Goal: Task Accomplishment & Management: Use online tool/utility

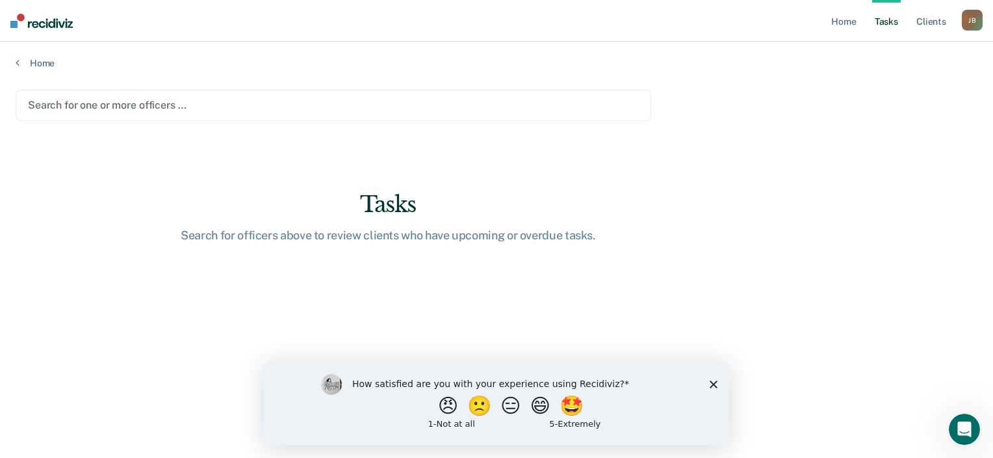
click at [712, 383] on icon "Close survey" at bounding box center [714, 384] width 8 height 8
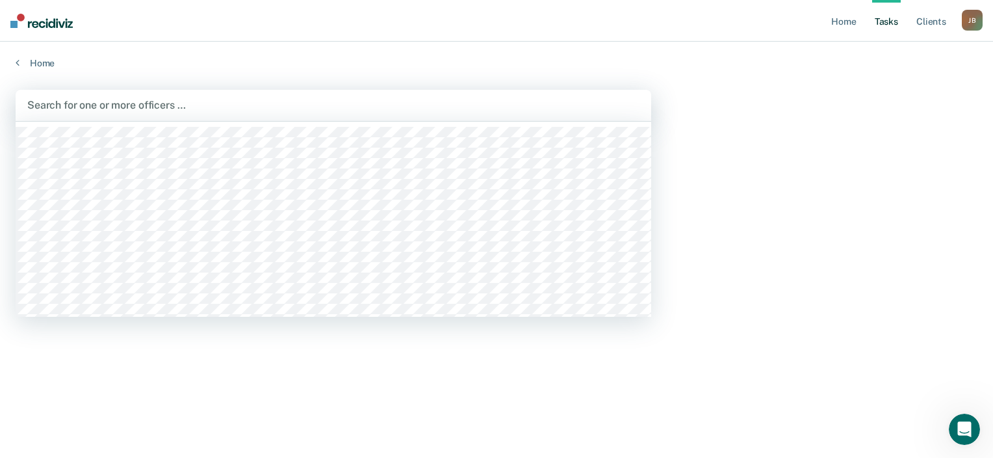
click at [99, 108] on div at bounding box center [333, 105] width 612 height 15
type input "jaso"
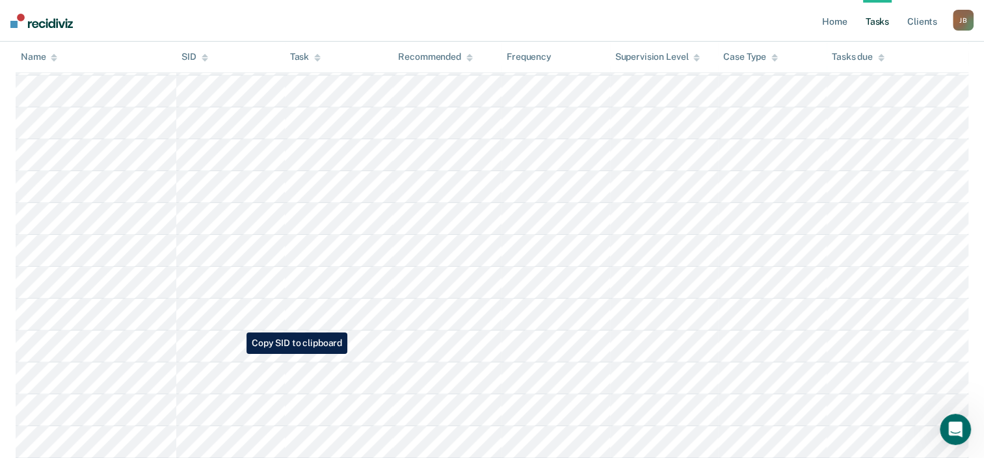
scroll to position [1313, 0]
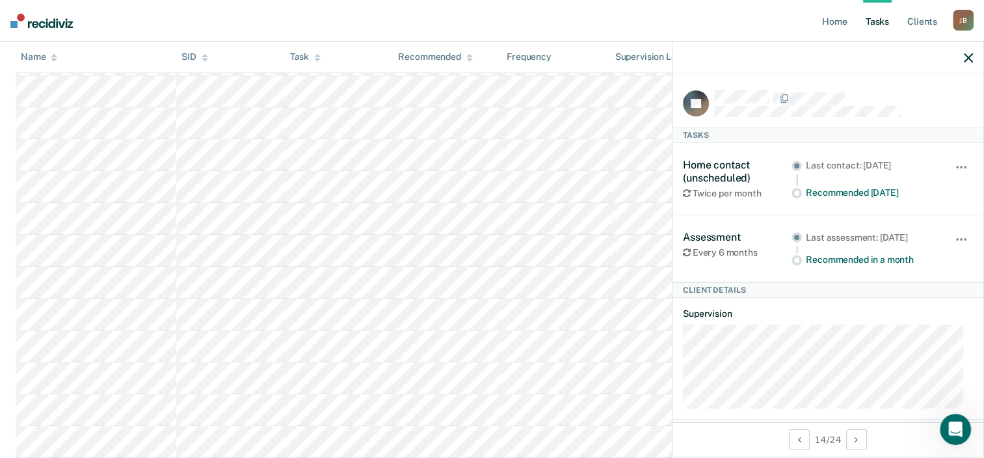
click at [970, 56] on icon "button" at bounding box center [968, 57] width 9 height 9
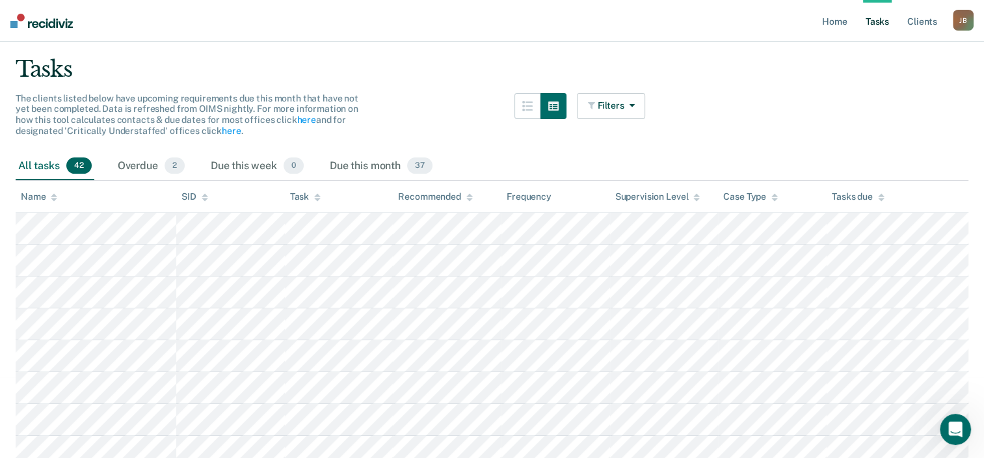
scroll to position [98, 0]
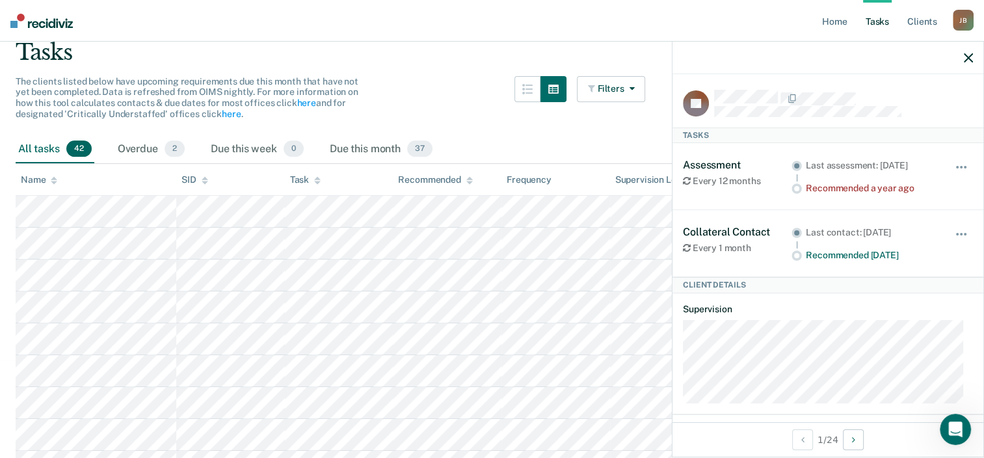
click at [596, 146] on div "All tasks 42 Overdue 2 Due this week 0 Due this month 37" at bounding box center [492, 149] width 953 height 29
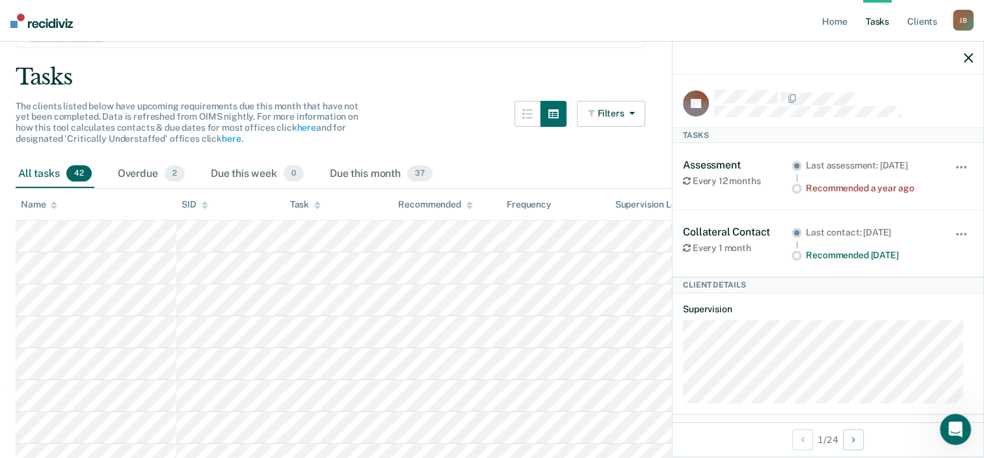
scroll to position [67, 0]
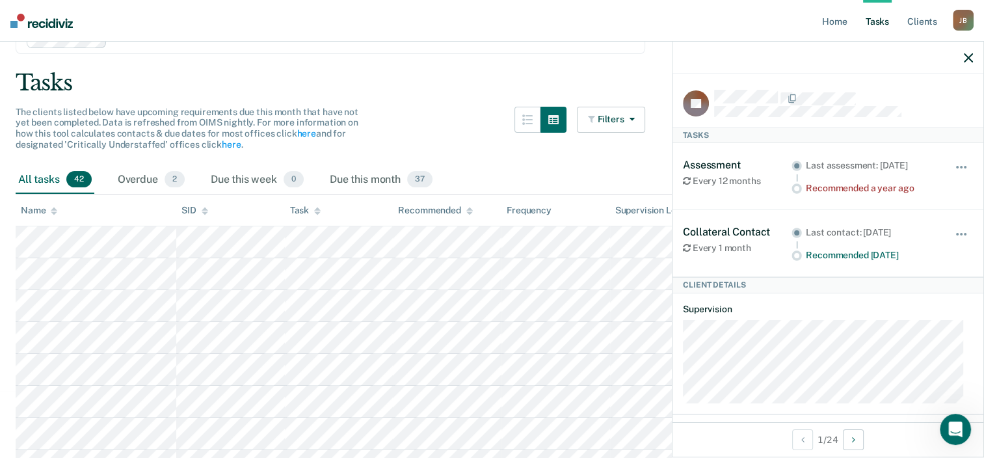
click at [967, 59] on icon "button" at bounding box center [968, 57] width 9 height 9
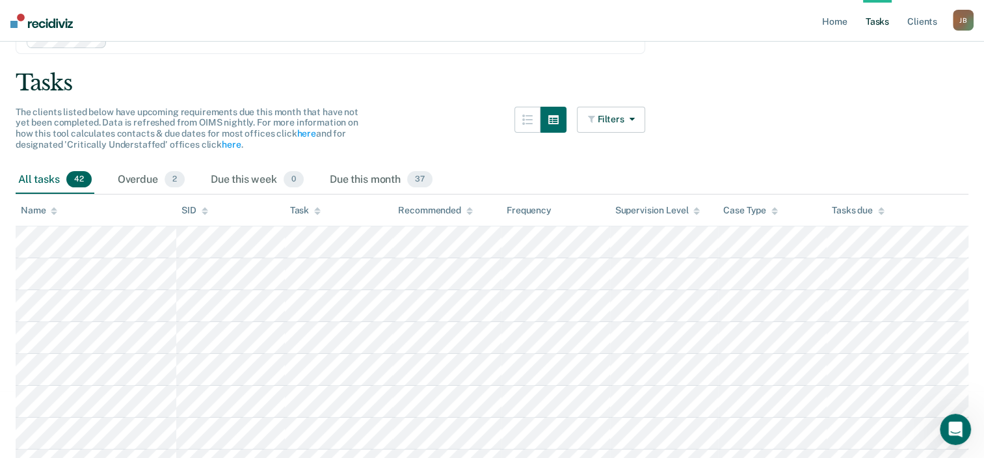
click at [55, 209] on icon at bounding box center [54, 208] width 7 height 3
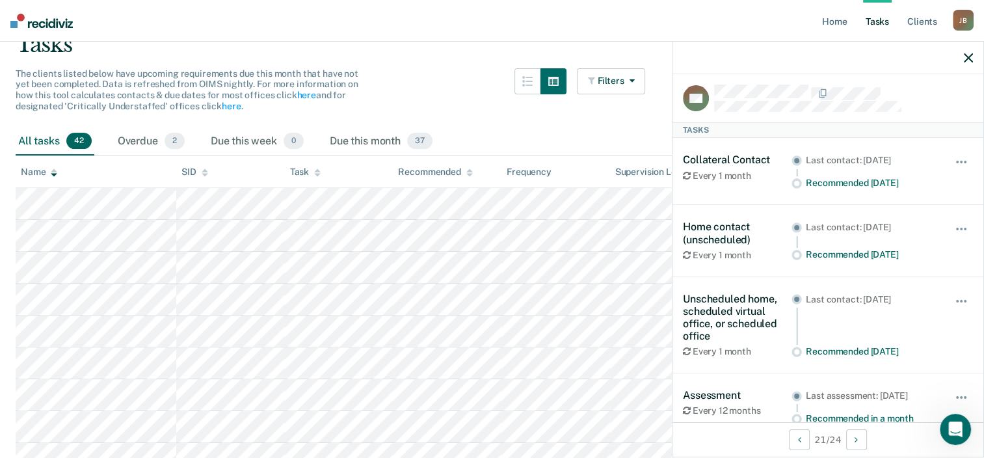
scroll to position [0, 0]
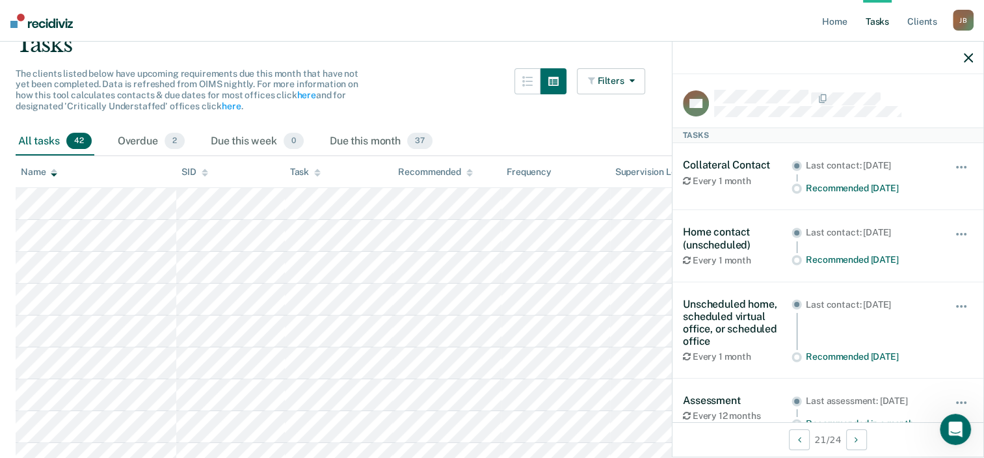
click at [507, 123] on div "The clients listed below have upcoming requirements due this month that have no…" at bounding box center [330, 97] width 629 height 59
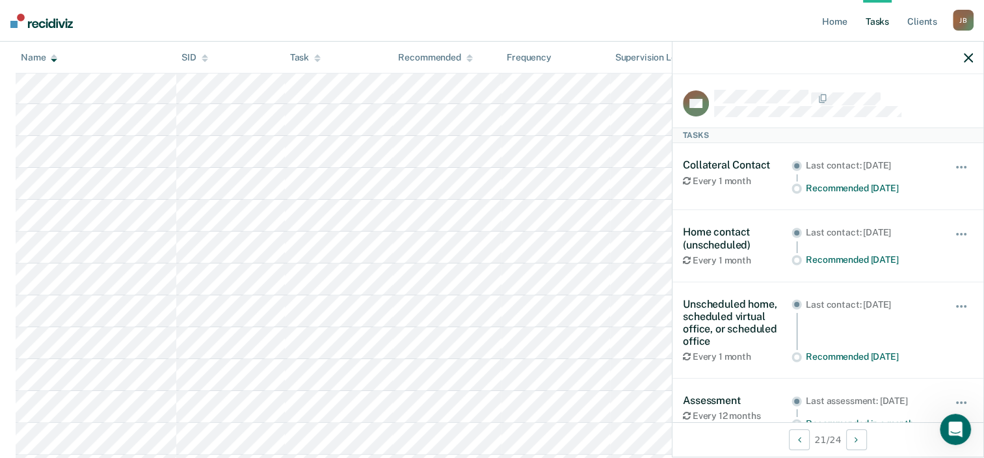
scroll to position [223, 0]
click at [965, 57] on icon "button" at bounding box center [968, 57] width 9 height 9
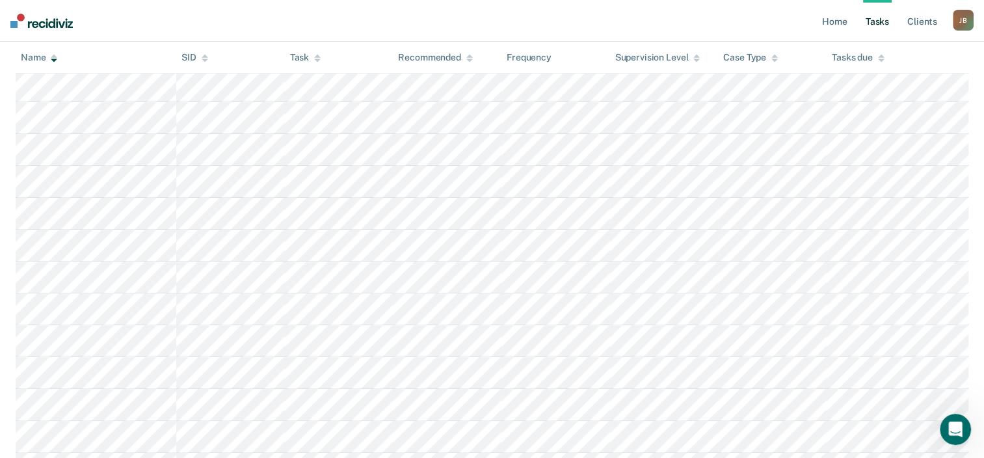
scroll to position [0, 0]
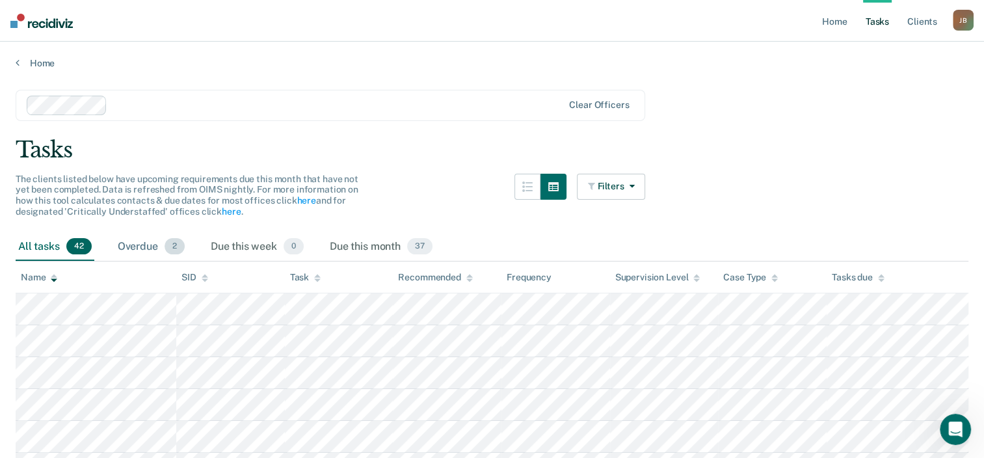
click at [124, 250] on div "Overdue 2" at bounding box center [151, 247] width 72 height 29
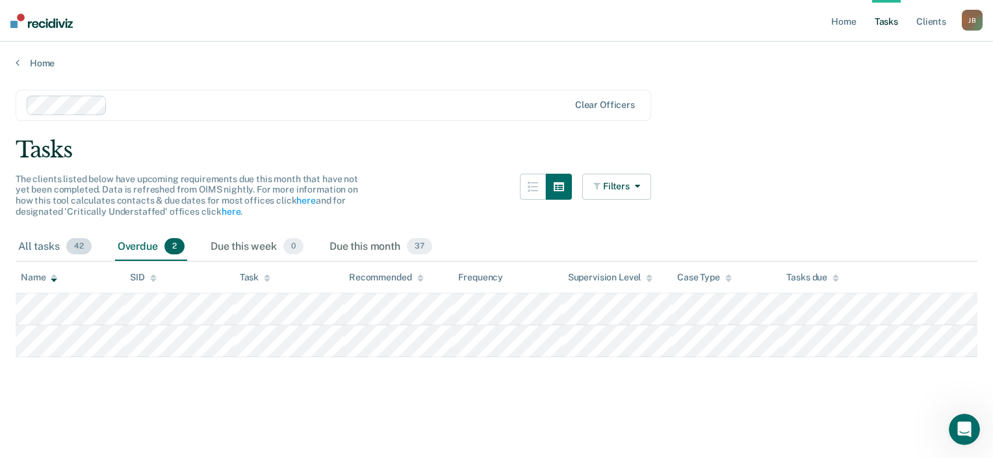
click at [34, 239] on div "All tasks 42" at bounding box center [55, 247] width 79 height 29
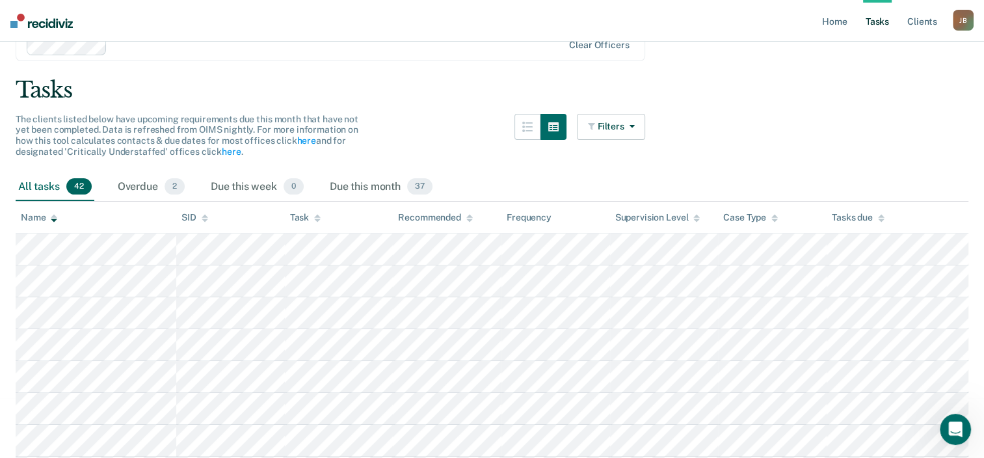
scroll to position [64, 0]
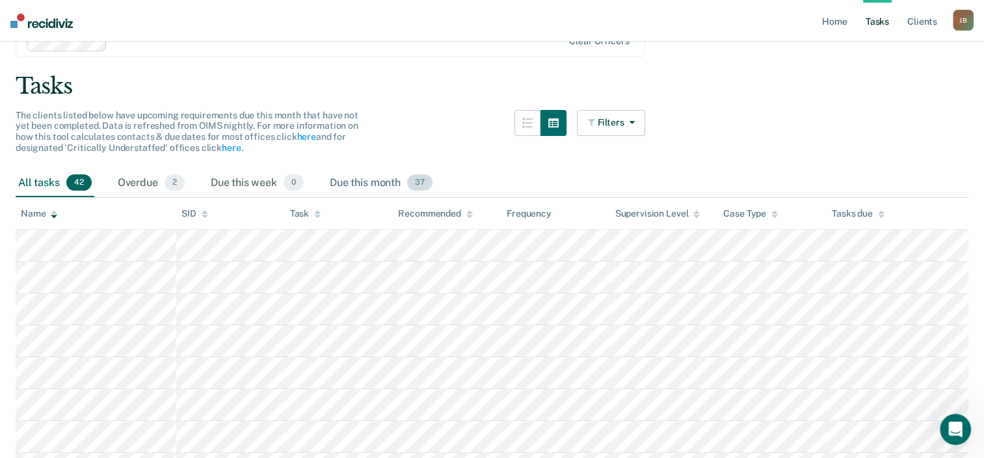
click at [375, 180] on div "Due this month 37" at bounding box center [381, 183] width 108 height 29
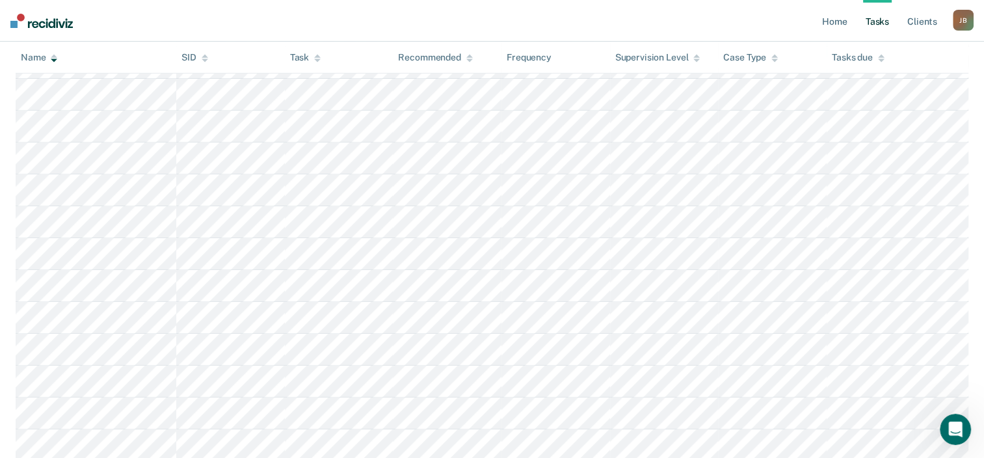
scroll to position [531, 0]
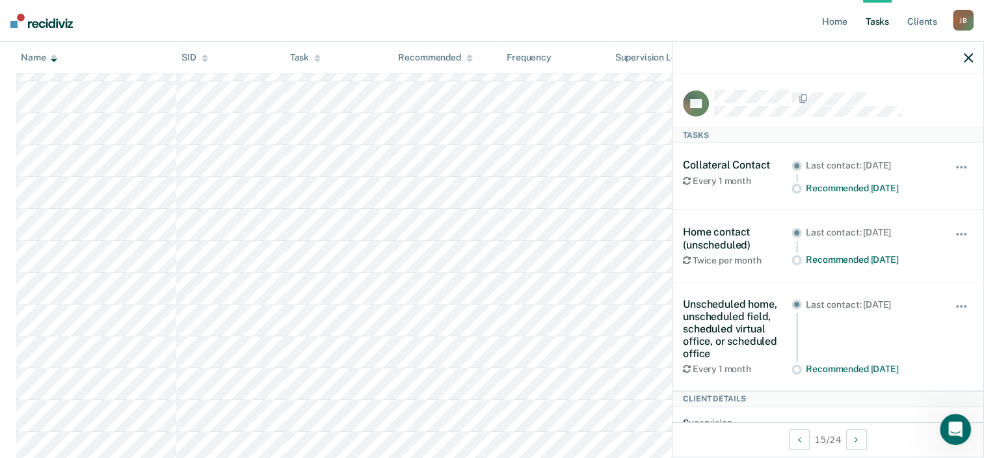
click at [969, 55] on icon "button" at bounding box center [968, 57] width 9 height 9
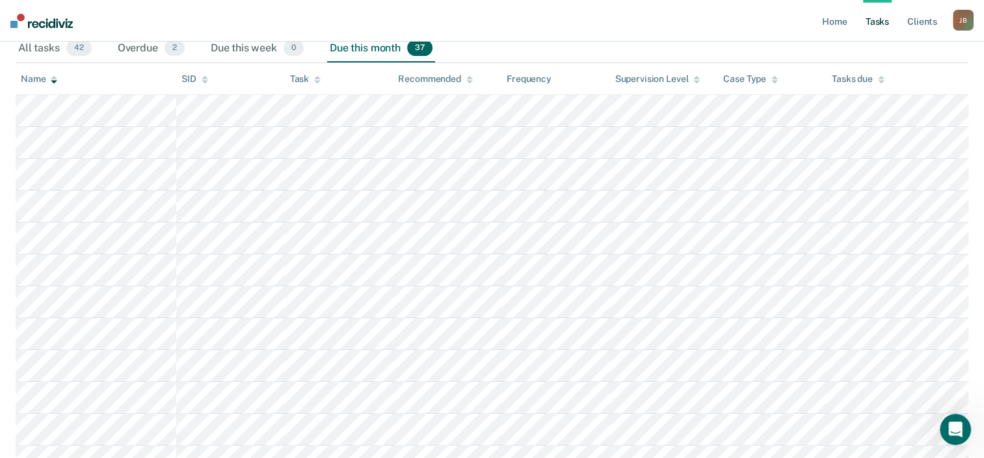
scroll to position [0, 0]
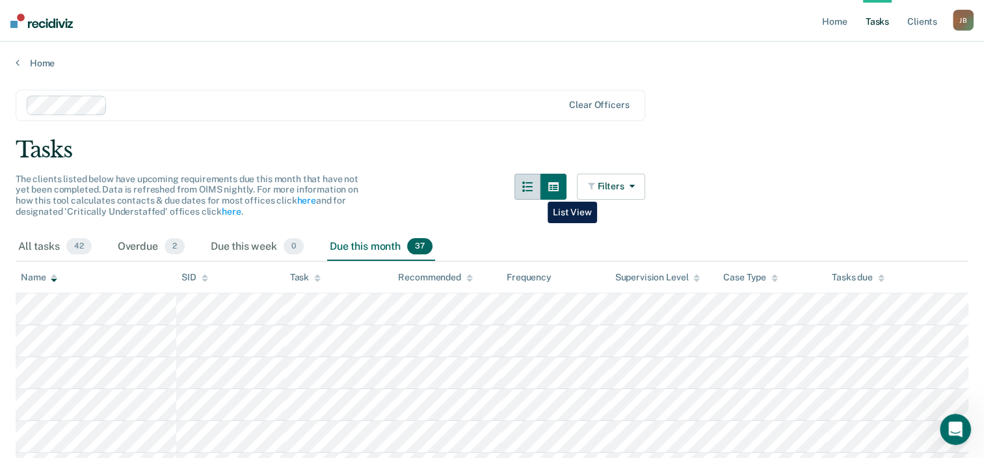
click at [538, 192] on button "button" at bounding box center [527, 187] width 26 height 26
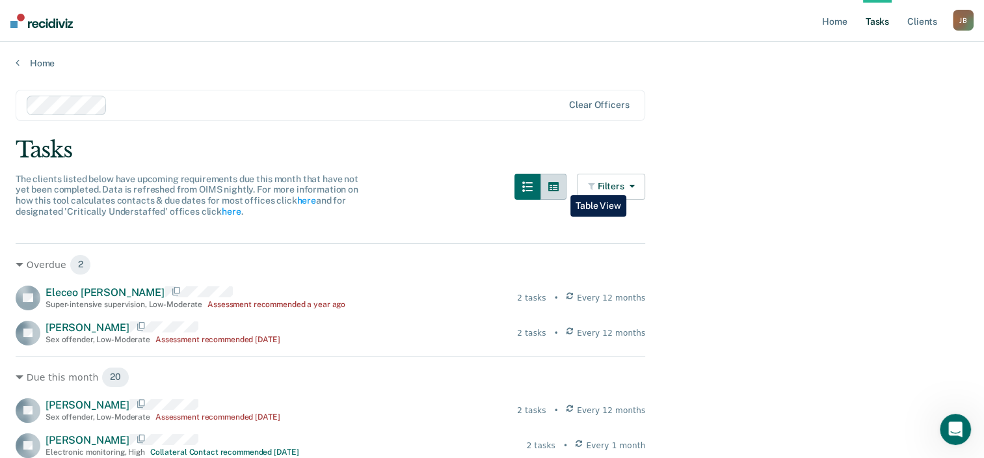
click at [559, 185] on icon "button" at bounding box center [553, 186] width 10 height 9
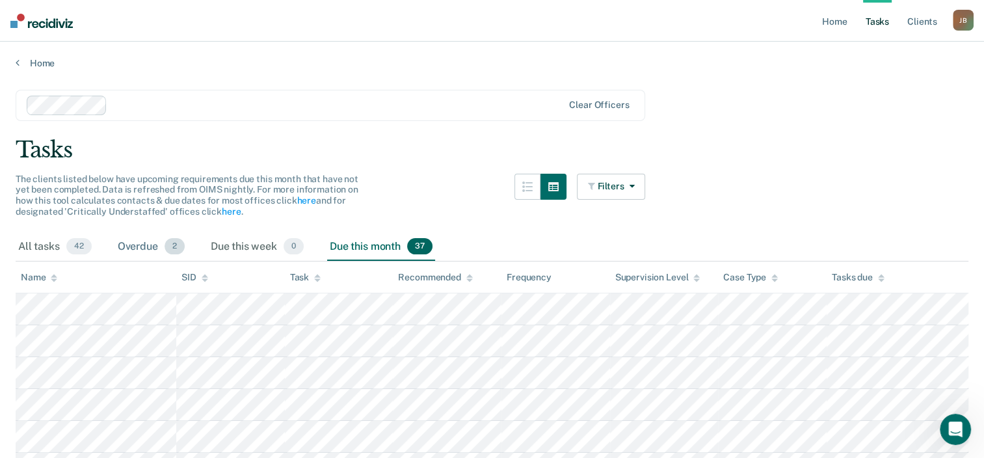
click at [143, 250] on div "Overdue 2" at bounding box center [151, 247] width 72 height 29
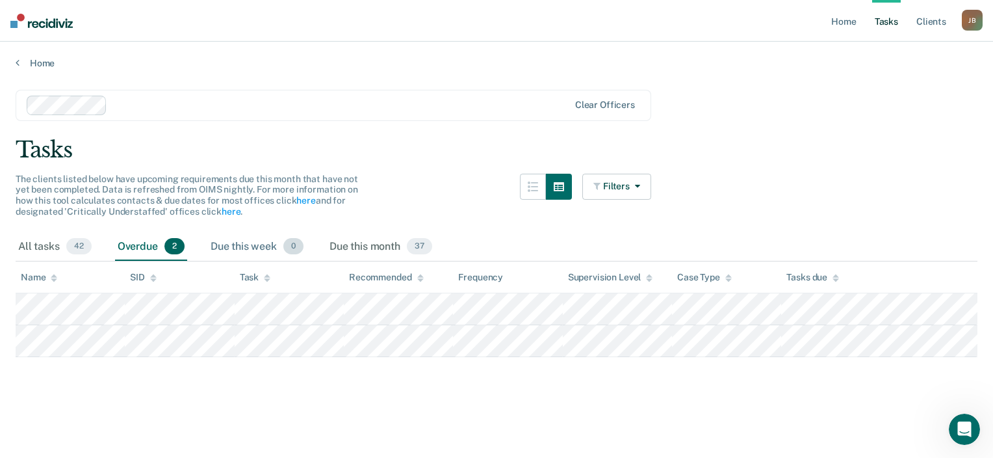
click at [243, 247] on div "Due this week 0" at bounding box center [257, 247] width 98 height 29
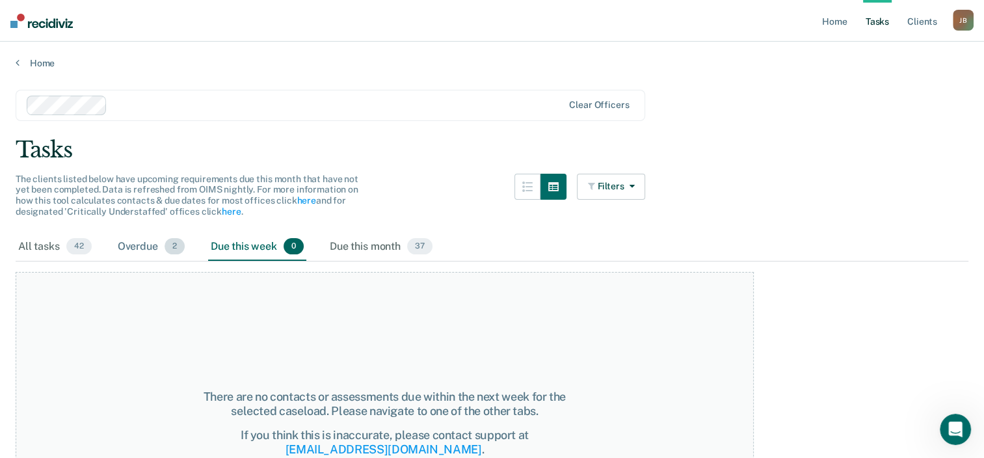
click at [161, 254] on div "Overdue 2" at bounding box center [151, 247] width 72 height 29
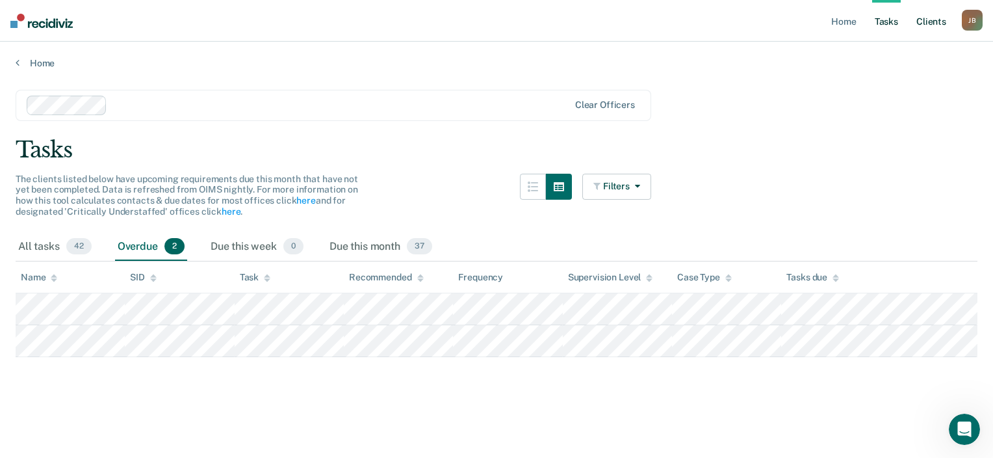
click at [943, 19] on link "Client s" at bounding box center [931, 21] width 35 height 42
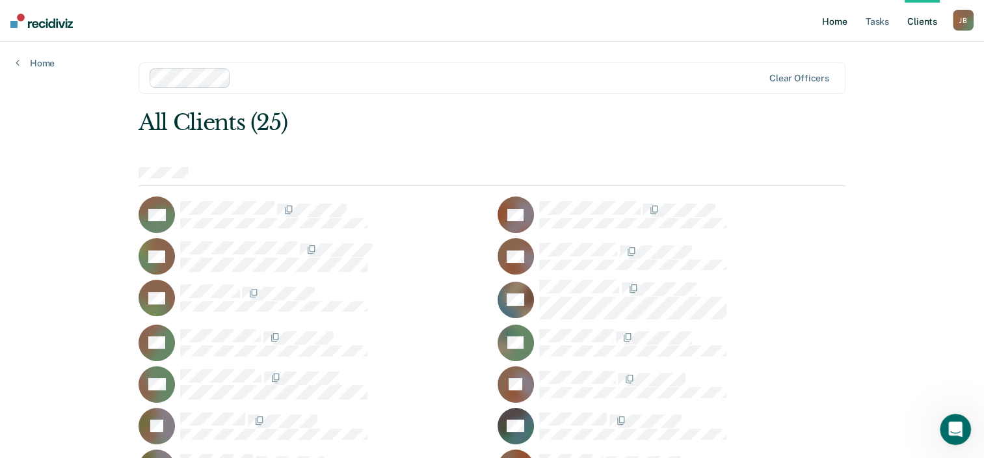
click at [834, 22] on link "Home" at bounding box center [834, 21] width 30 height 42
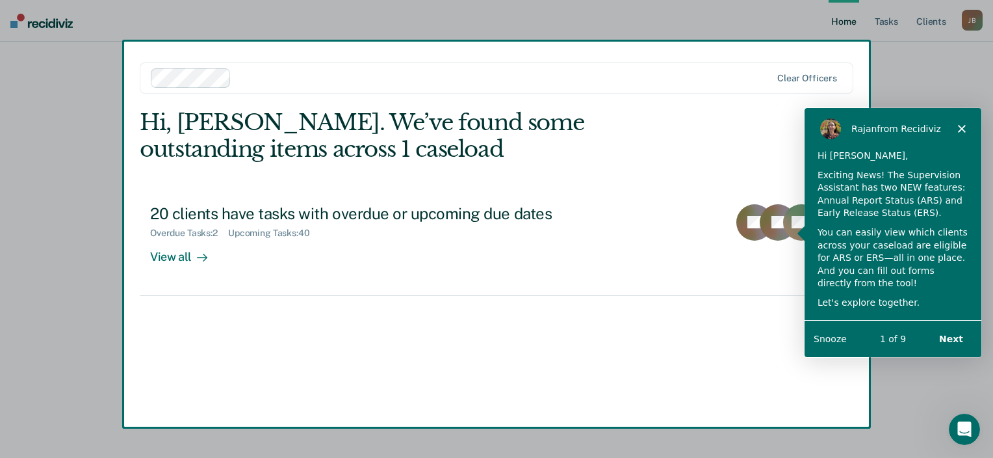
click at [963, 128] on icon "Close" at bounding box center [962, 128] width 8 height 8
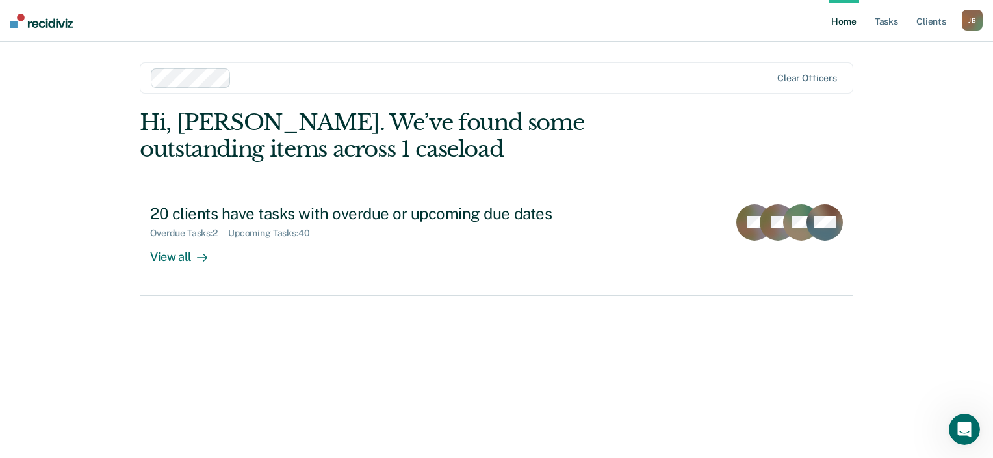
click at [841, 29] on link "Home" at bounding box center [844, 21] width 30 height 42
click at [884, 23] on link "Tasks" at bounding box center [887, 21] width 29 height 42
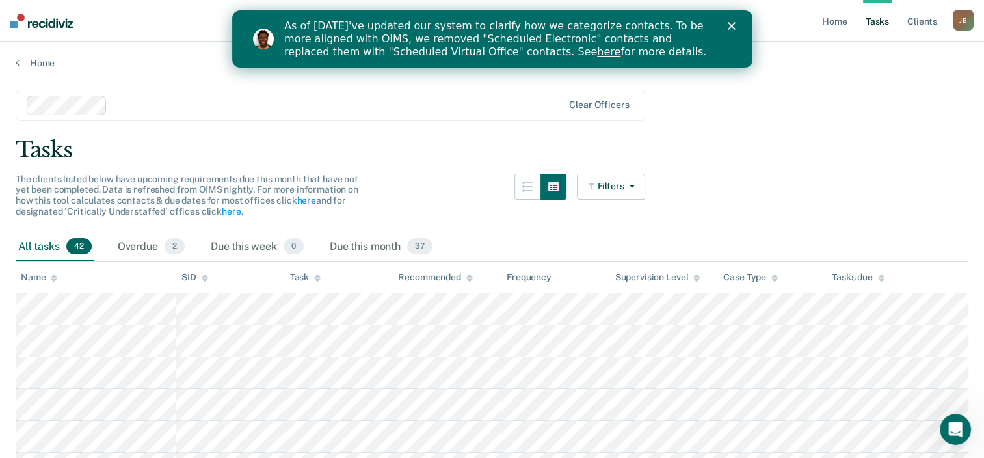
click at [735, 25] on div "Close" at bounding box center [733, 26] width 13 height 8
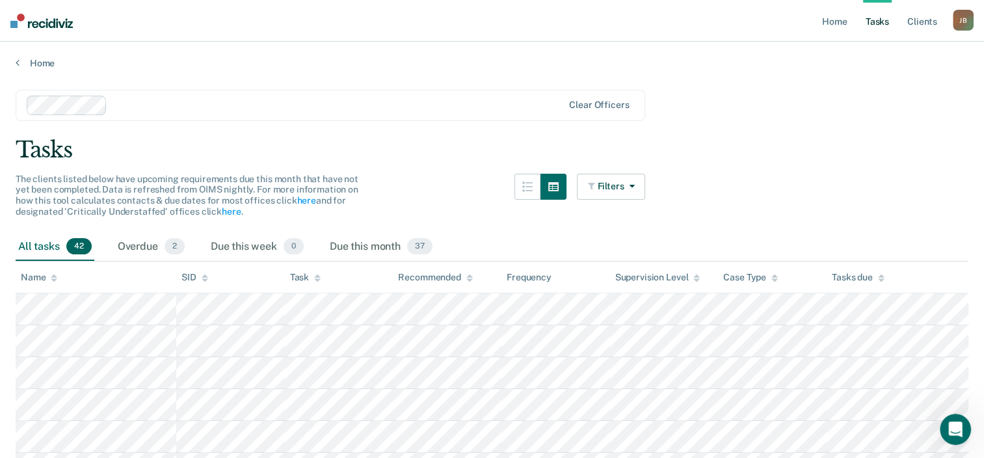
click at [51, 274] on icon at bounding box center [54, 278] width 7 height 8
click at [629, 179] on button "Filters" at bounding box center [611, 187] width 69 height 26
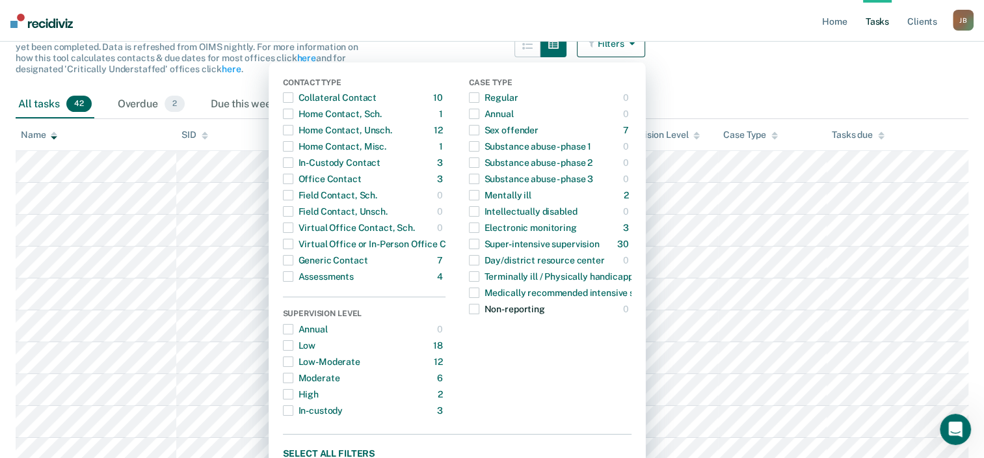
scroll to position [140, 0]
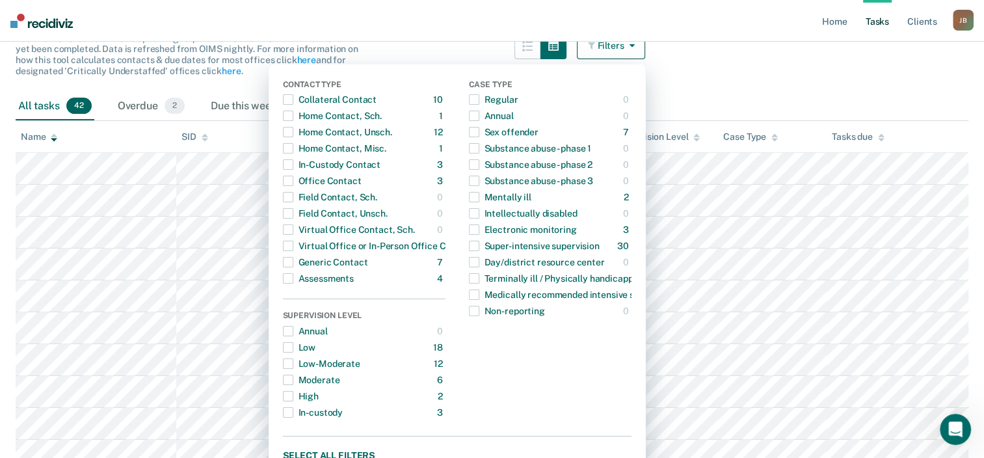
click at [745, 79] on main "Clear officers Tasks The clients listed below have upcoming requirements due th…" at bounding box center [492, 120] width 984 height 385
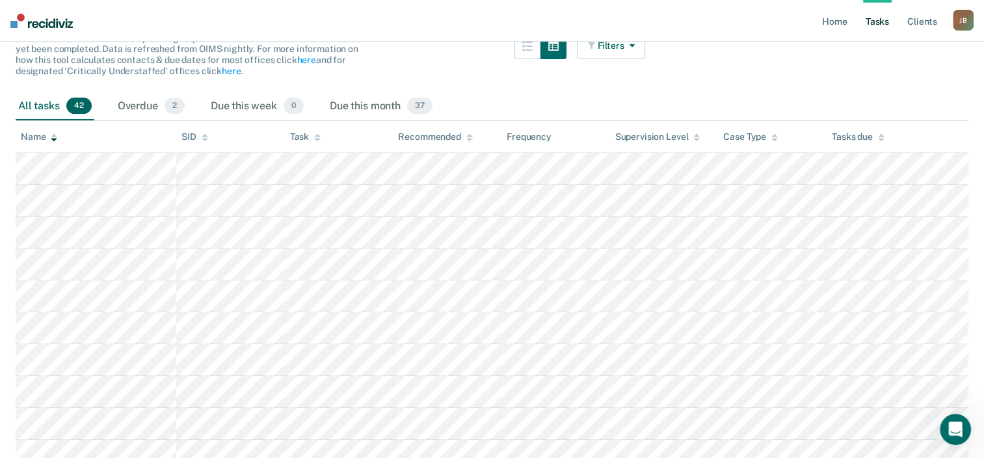
click at [615, 52] on button "Filters" at bounding box center [611, 46] width 69 height 26
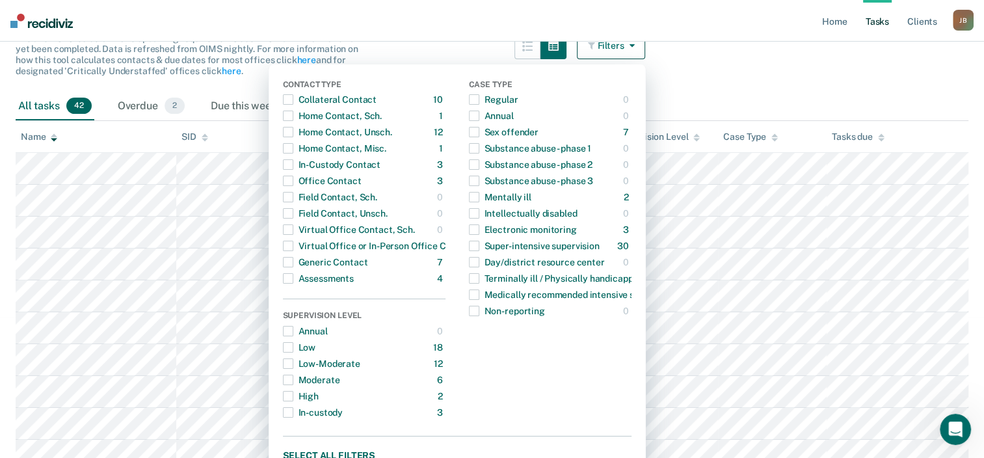
click at [717, 62] on main "Clear officers Tasks The clients listed below have upcoming requirements due th…" at bounding box center [492, 120] width 984 height 385
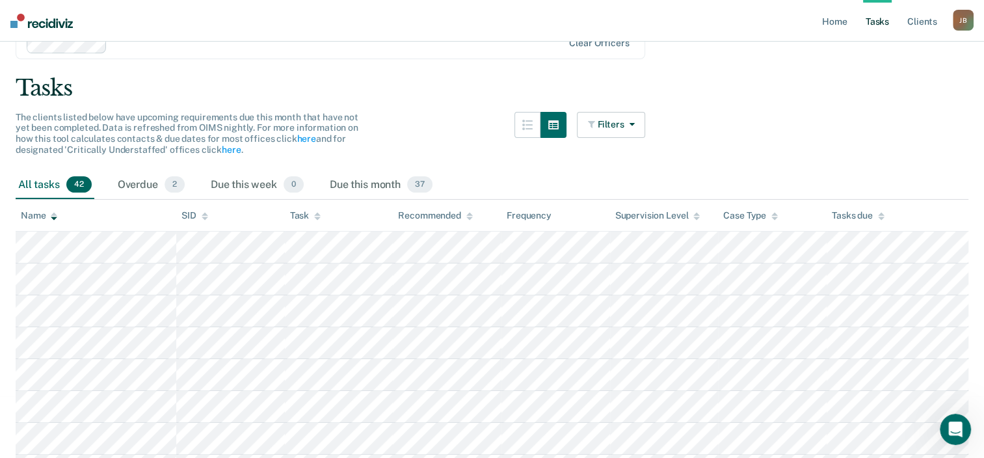
scroll to position [18, 0]
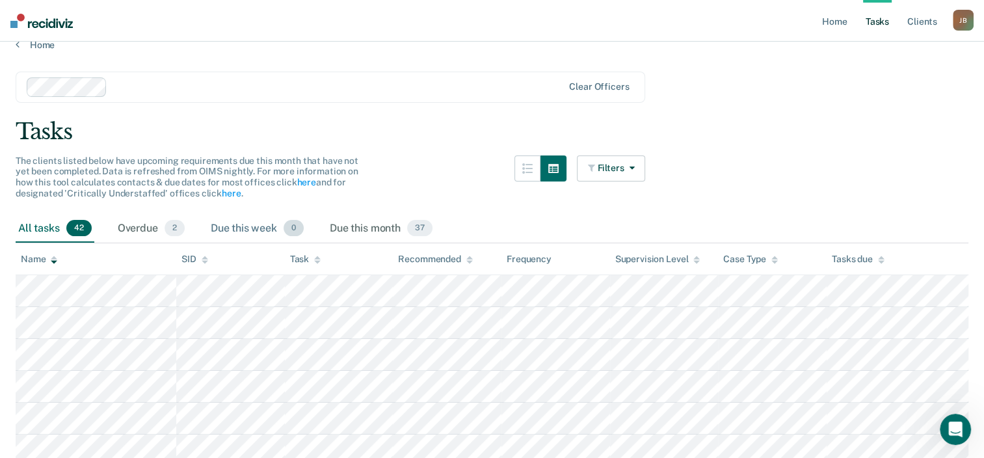
click at [274, 229] on div "Due this week 0" at bounding box center [257, 229] width 98 height 29
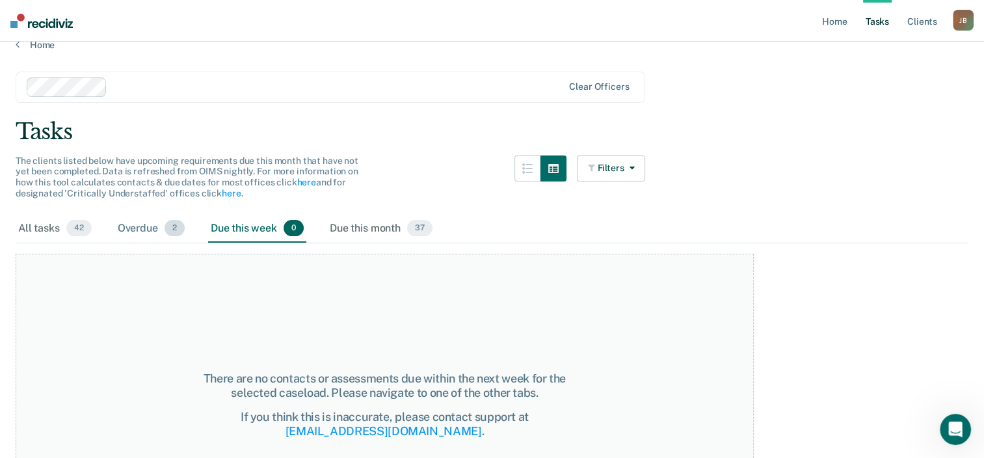
click at [161, 224] on div "Overdue 2" at bounding box center [151, 229] width 72 height 29
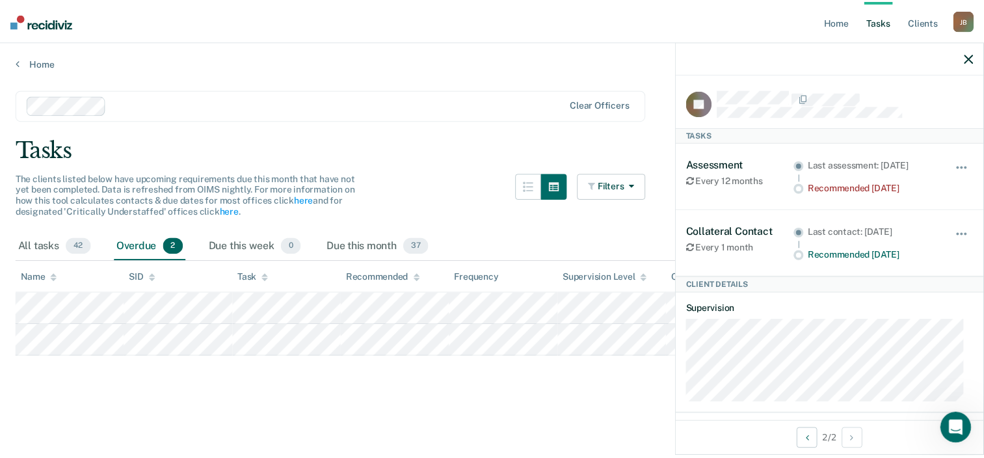
scroll to position [107, 0]
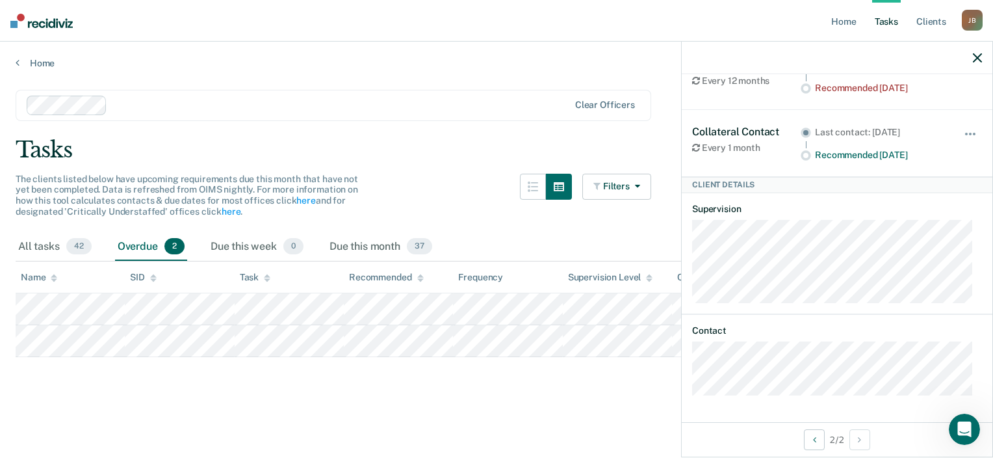
click at [640, 148] on div "Tasks" at bounding box center [497, 150] width 962 height 27
click at [978, 60] on icon "button" at bounding box center [977, 57] width 9 height 9
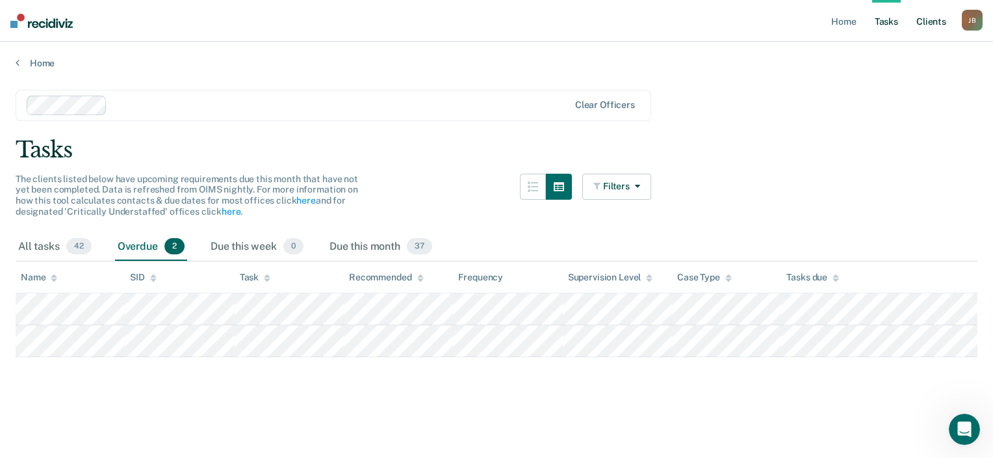
click at [932, 33] on link "Client s" at bounding box center [931, 21] width 35 height 42
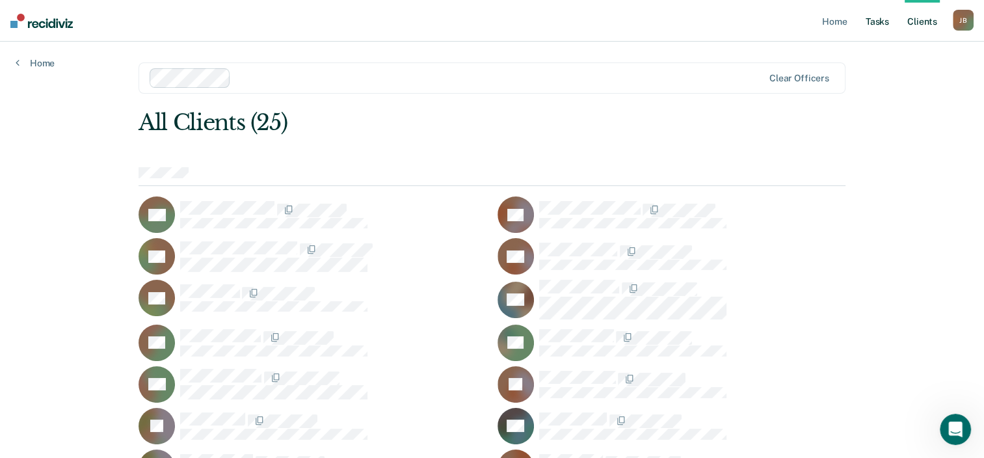
click at [878, 25] on link "Tasks" at bounding box center [877, 21] width 29 height 42
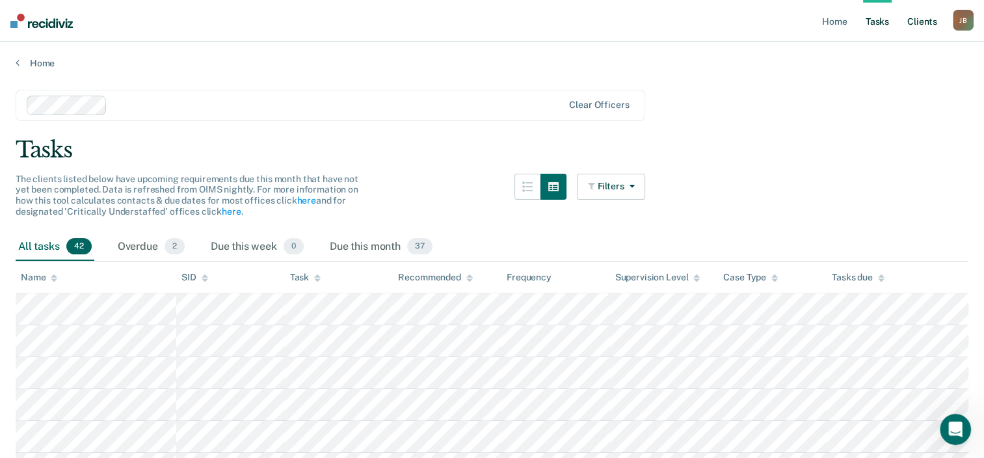
click at [931, 20] on link "Client s" at bounding box center [921, 21] width 35 height 42
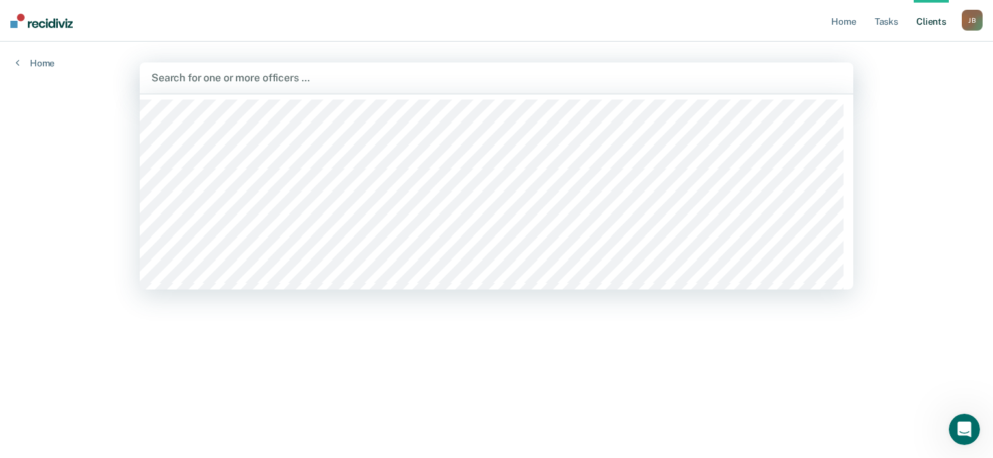
click at [208, 78] on div at bounding box center [496, 77] width 690 height 15
type input "sara"
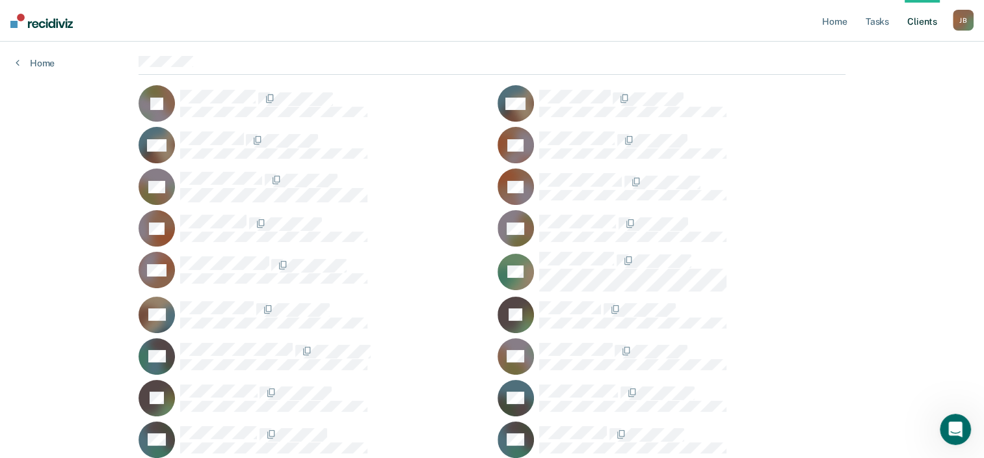
scroll to position [109, 0]
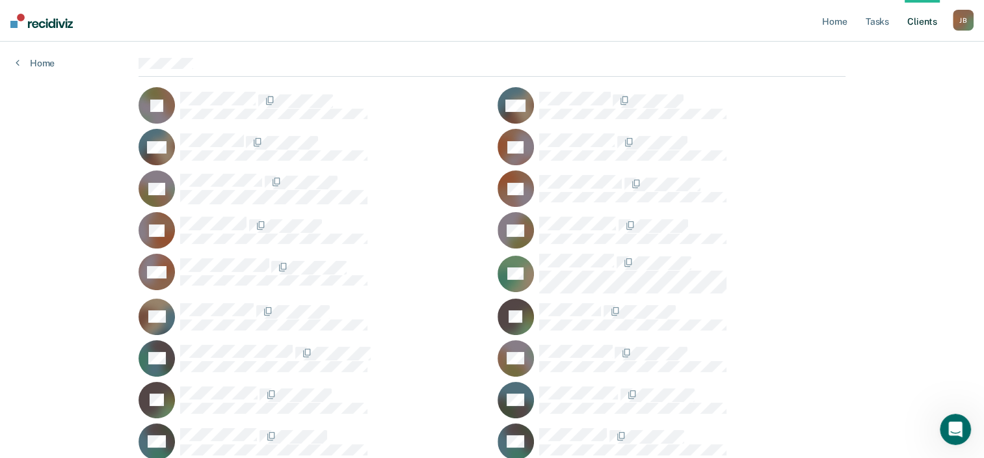
click at [266, 62] on div at bounding box center [491, 68] width 707 height 20
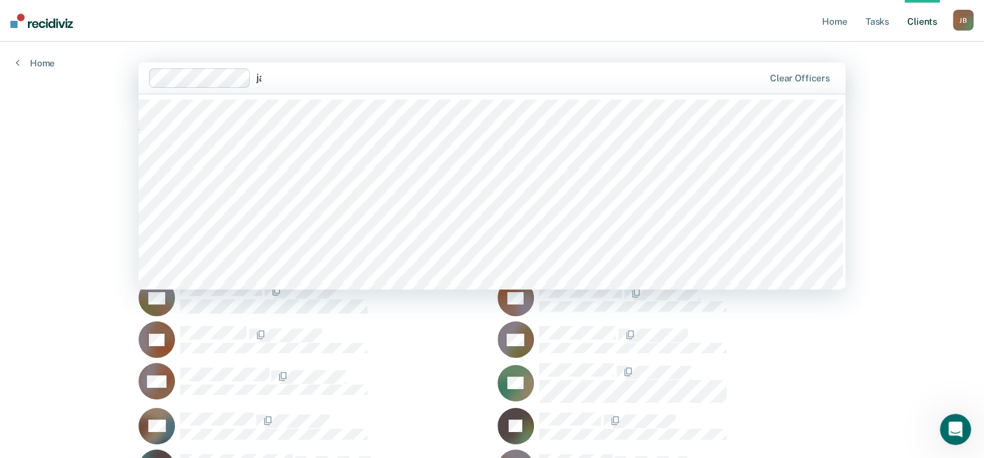
type input "jas"
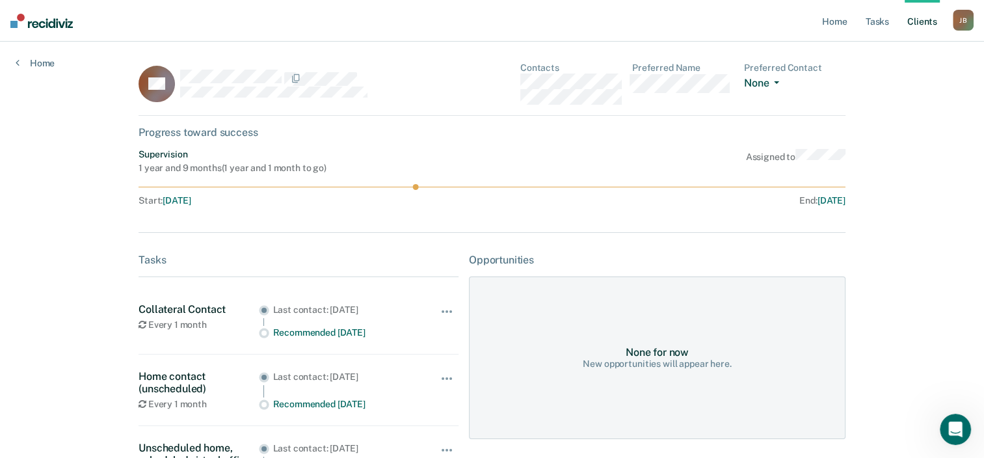
click at [782, 86] on button "None" at bounding box center [764, 84] width 40 height 15
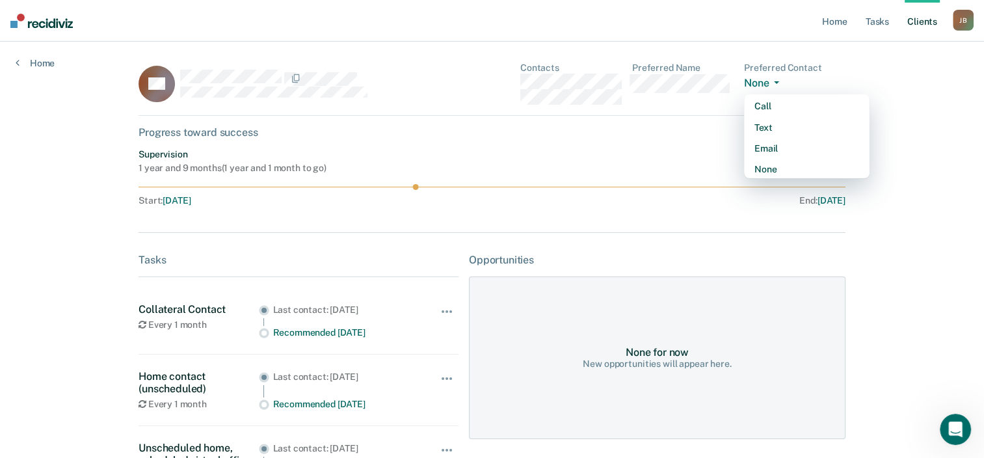
click at [782, 86] on button "None" at bounding box center [764, 84] width 40 height 15
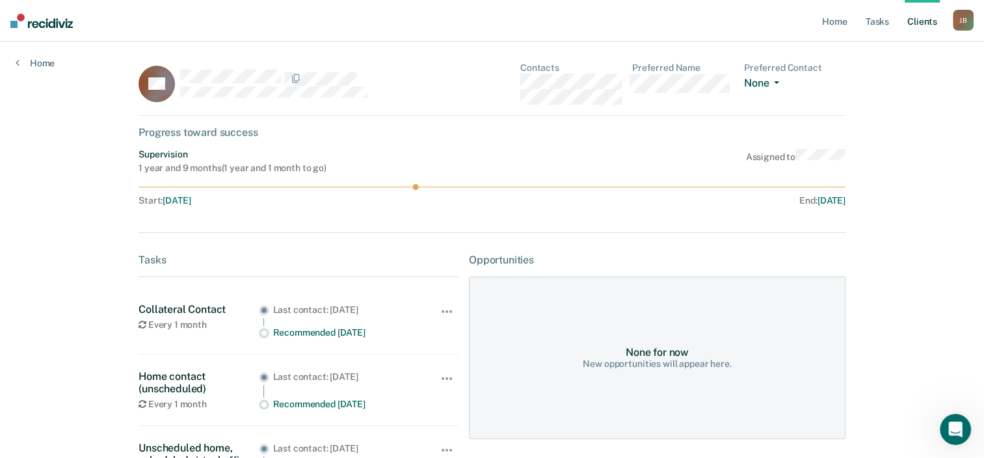
click at [782, 86] on button "None" at bounding box center [764, 84] width 40 height 15
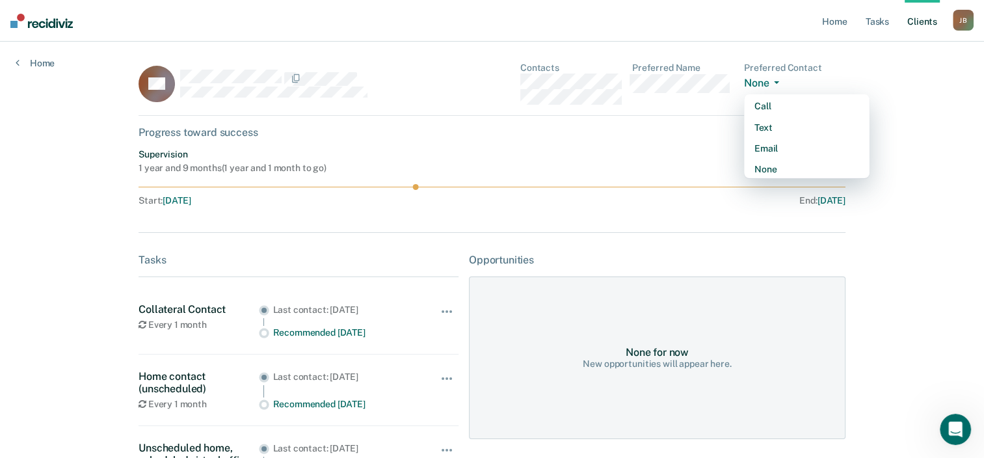
click at [852, 73] on main "CB Contacts Preferred Name Preferred Contact None Call Text Email None Progress…" at bounding box center [492, 234] width 738 height 385
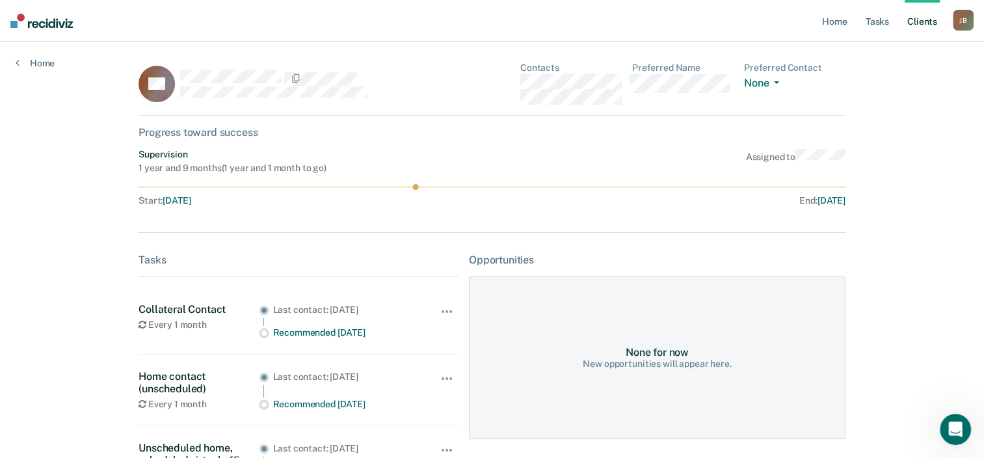
click at [414, 187] on circle at bounding box center [416, 187] width 6 height 6
click at [926, 25] on link "Client s" at bounding box center [921, 21] width 35 height 42
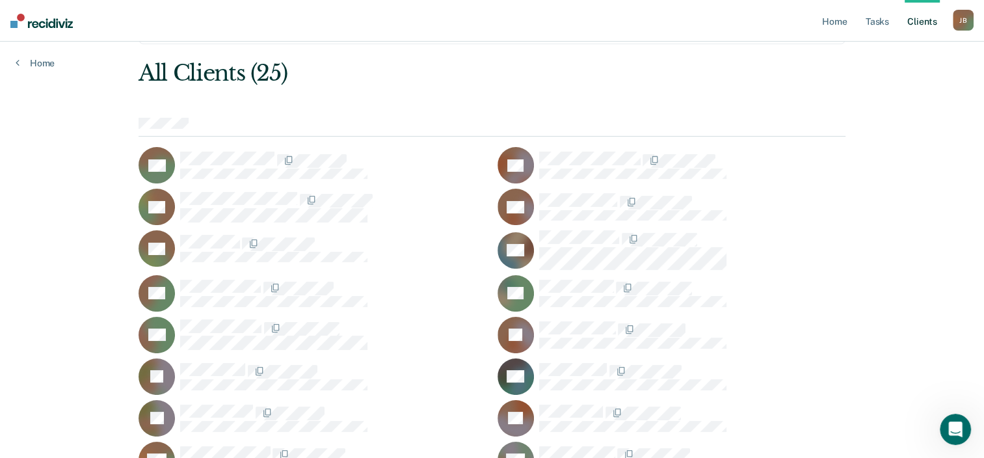
scroll to position [60, 0]
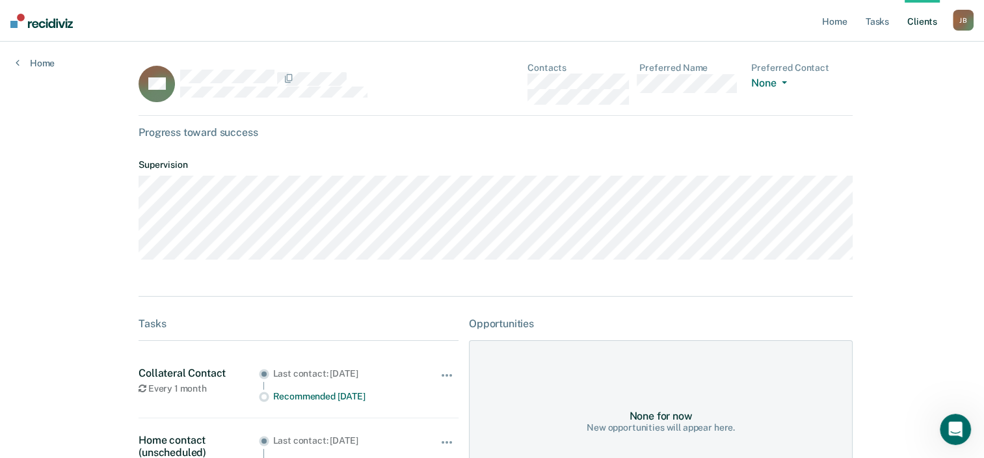
click at [922, 25] on link "Client s" at bounding box center [921, 21] width 35 height 42
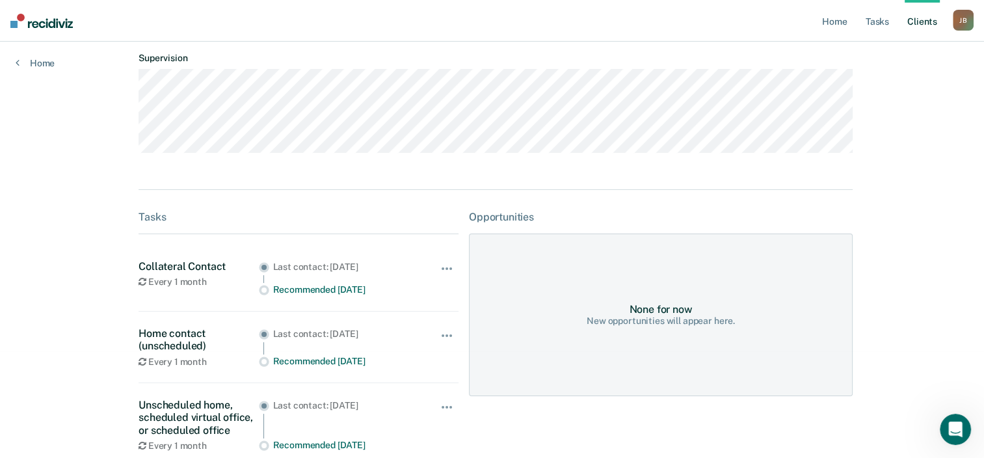
scroll to position [118, 0]
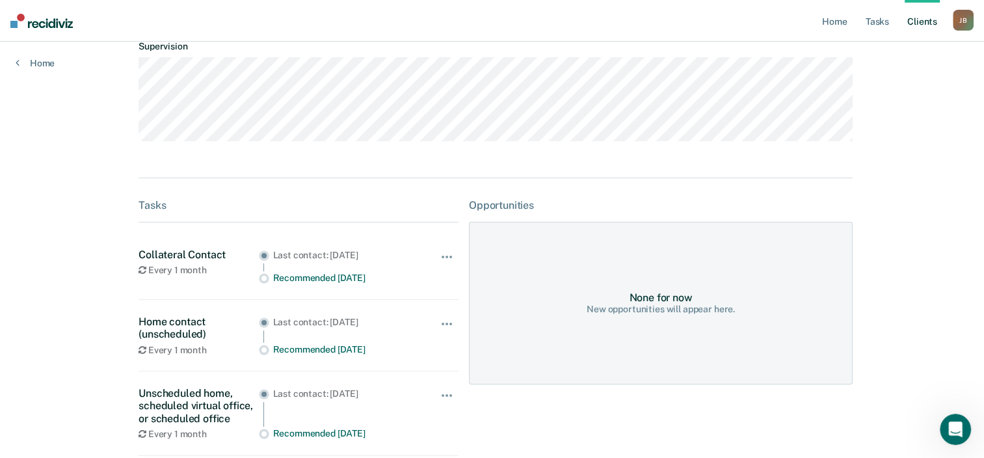
click at [915, 26] on link "Client s" at bounding box center [921, 21] width 35 height 42
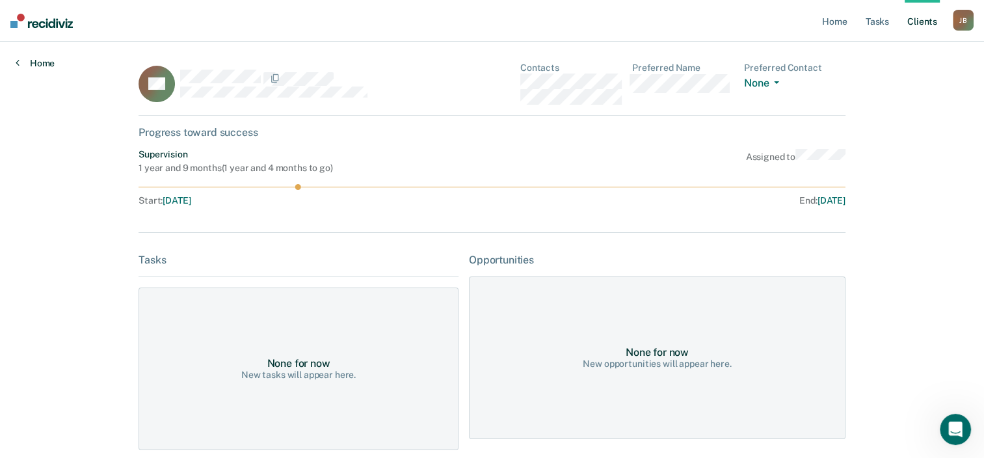
click at [38, 68] on link "Home" at bounding box center [35, 63] width 39 height 12
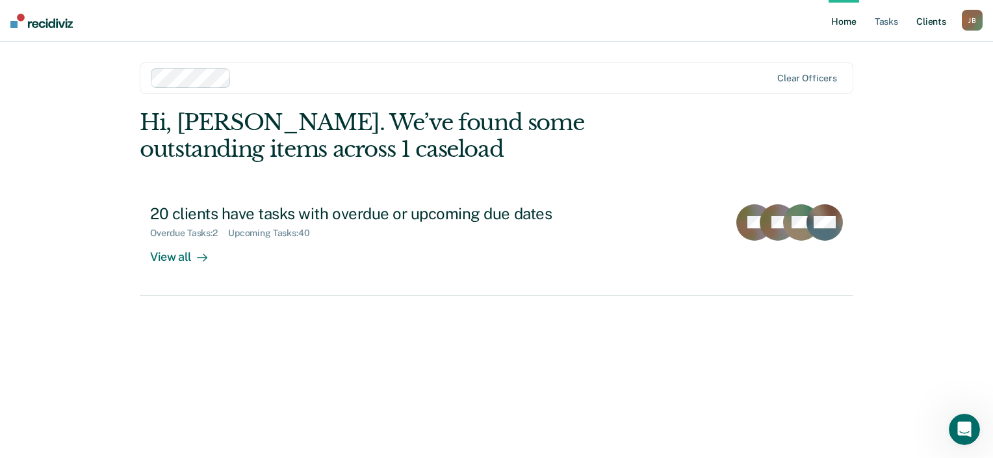
click at [939, 21] on link "Client s" at bounding box center [931, 21] width 35 height 42
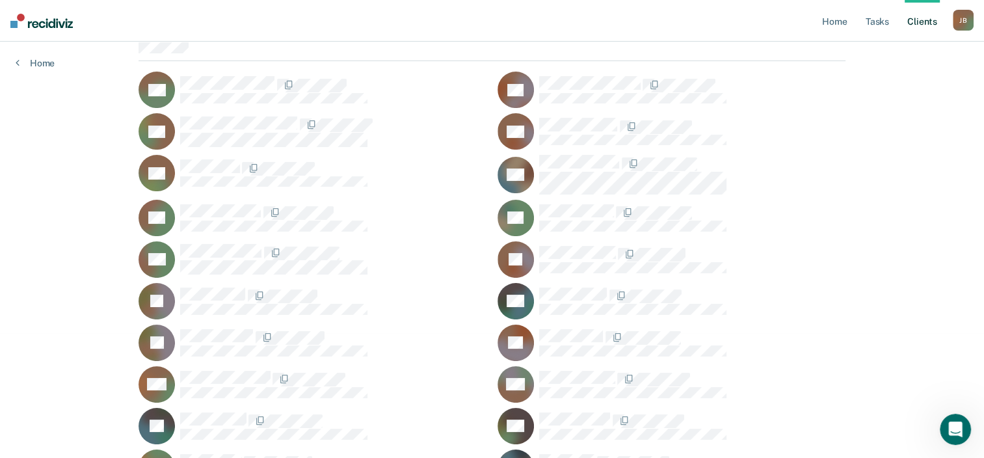
scroll to position [125, 0]
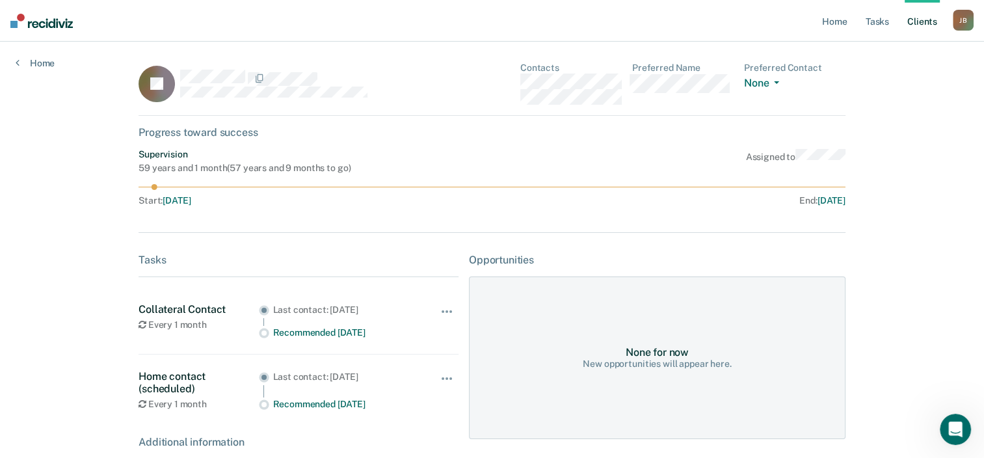
click at [927, 32] on link "Client s" at bounding box center [921, 21] width 35 height 42
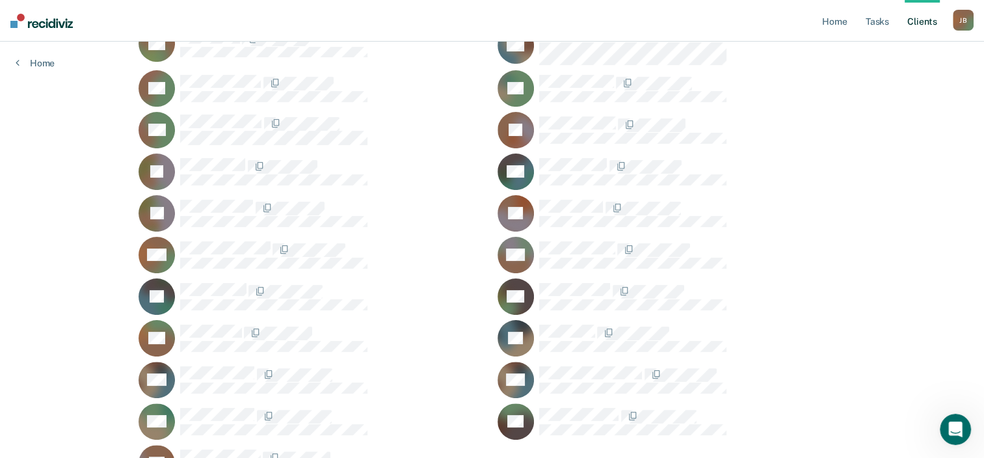
scroll to position [256, 0]
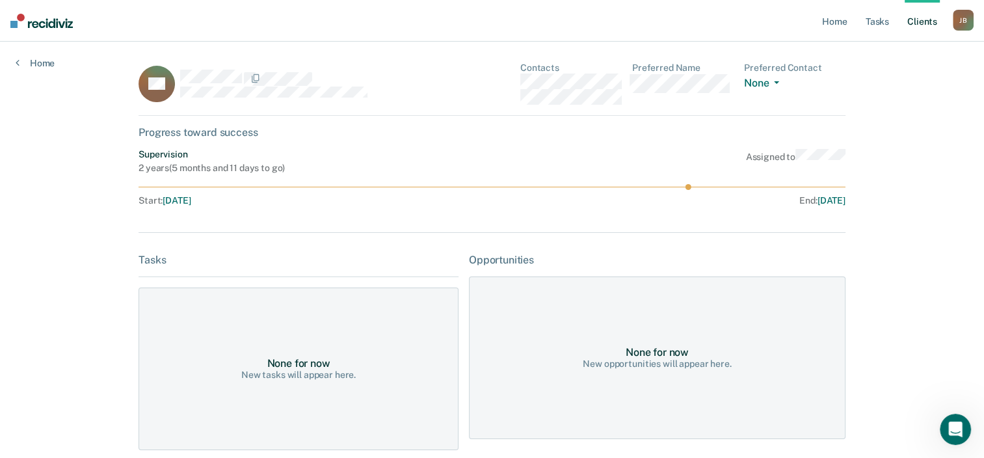
scroll to position [102, 0]
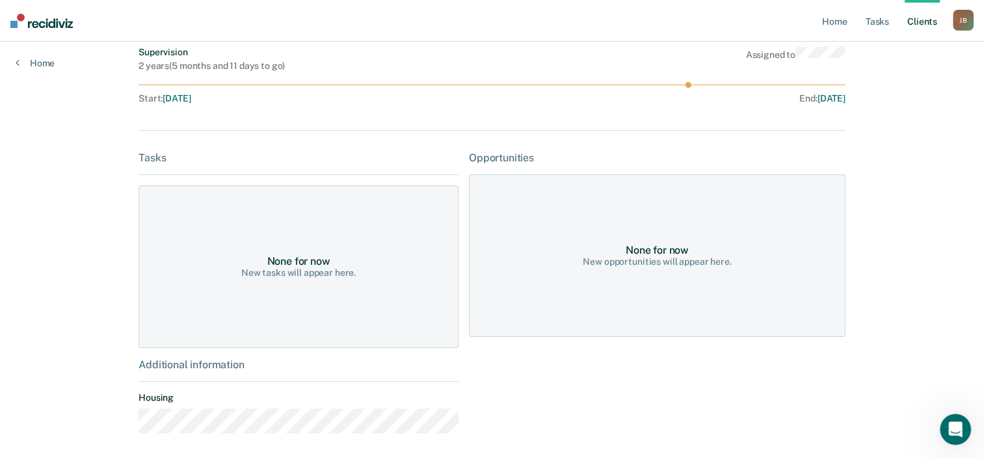
click at [304, 260] on div "None for now" at bounding box center [298, 261] width 63 height 12
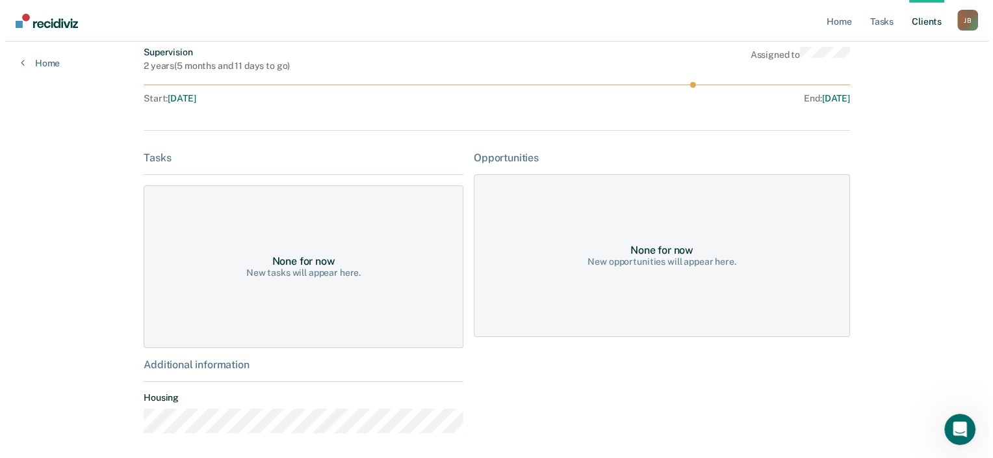
scroll to position [0, 0]
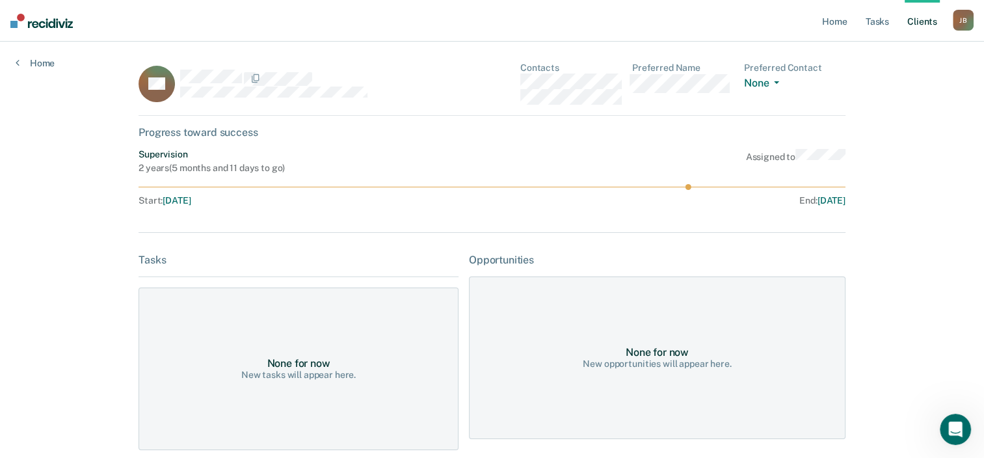
click at [71, 23] on img at bounding box center [41, 21] width 62 height 14
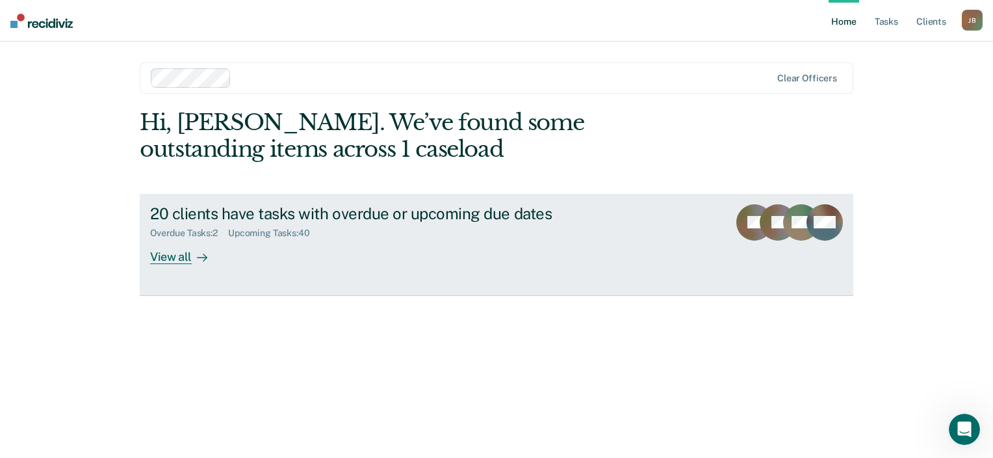
click at [219, 254] on div "View all" at bounding box center [186, 251] width 73 height 25
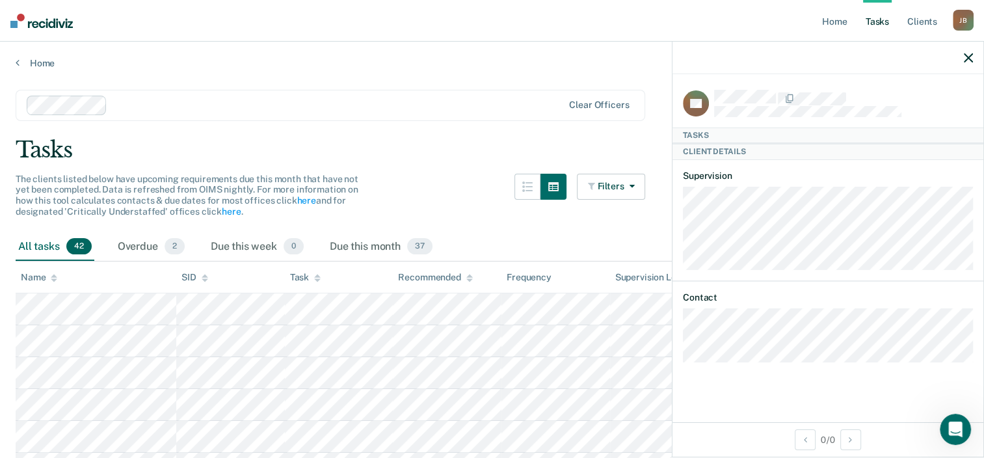
click at [970, 57] on icon "button" at bounding box center [968, 57] width 9 height 9
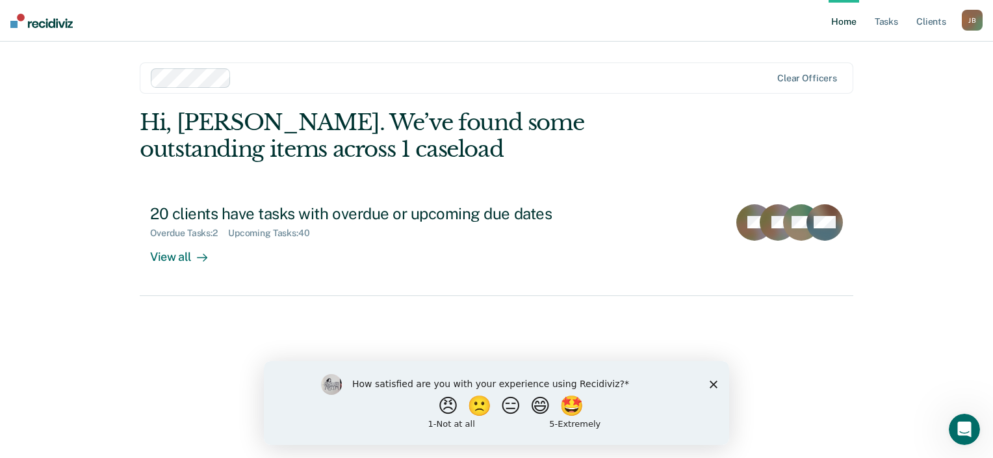
click at [713, 386] on icon "Close survey" at bounding box center [714, 384] width 8 height 8
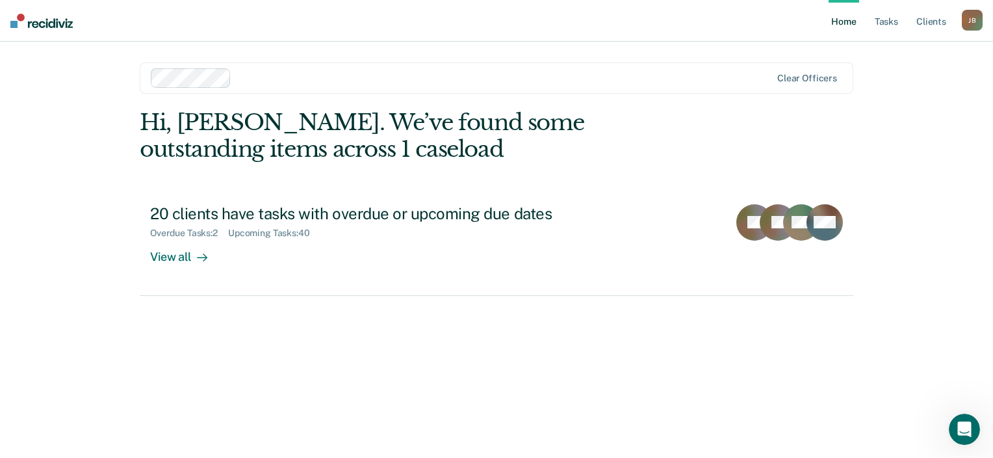
click at [808, 108] on main "Clear officers Hi, [PERSON_NAME]. We’ve found some outstanding items across 1 c…" at bounding box center [496, 234] width 745 height 385
click at [931, 28] on link "Client s" at bounding box center [931, 21] width 35 height 42
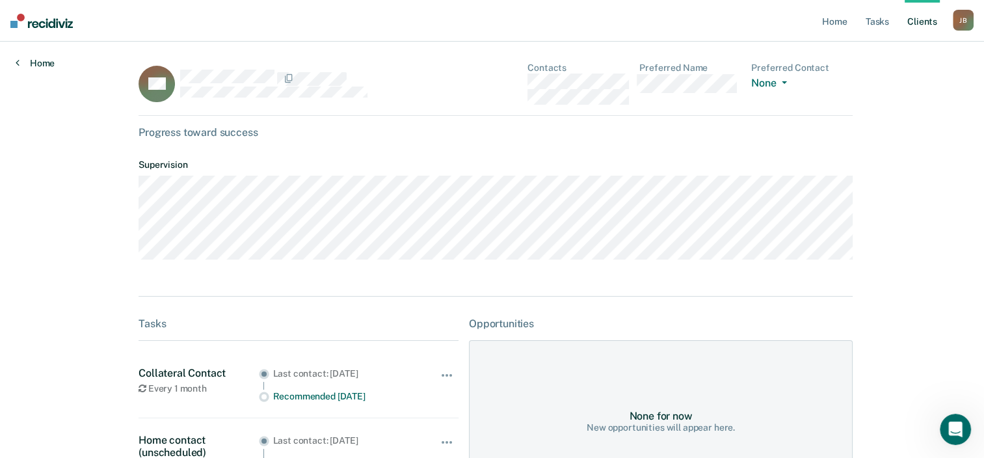
click at [41, 60] on link "Home" at bounding box center [35, 63] width 39 height 12
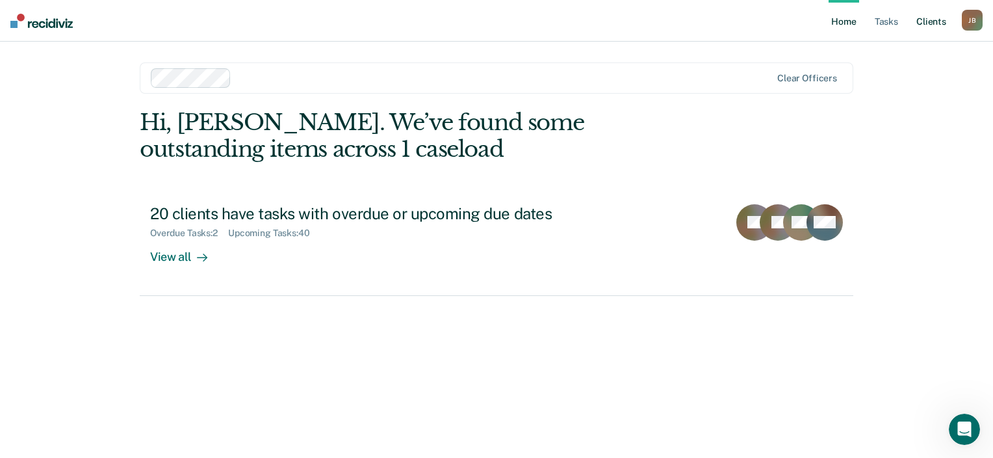
click at [929, 27] on link "Client s" at bounding box center [931, 21] width 35 height 42
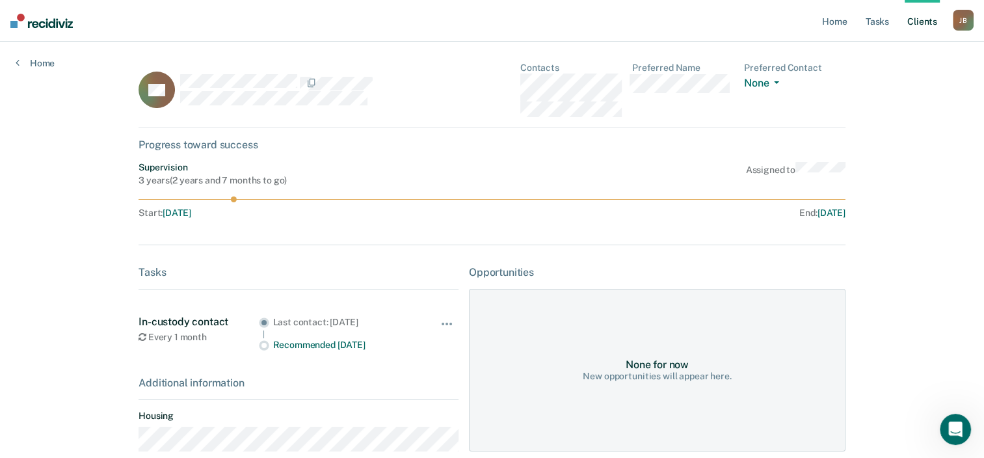
click at [922, 23] on link "Client s" at bounding box center [921, 21] width 35 height 42
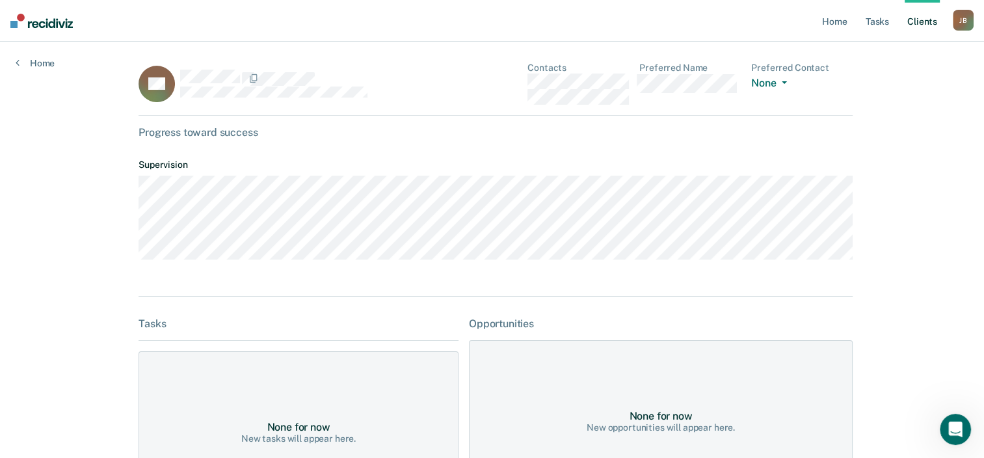
click at [935, 24] on link "Client s" at bounding box center [921, 21] width 35 height 42
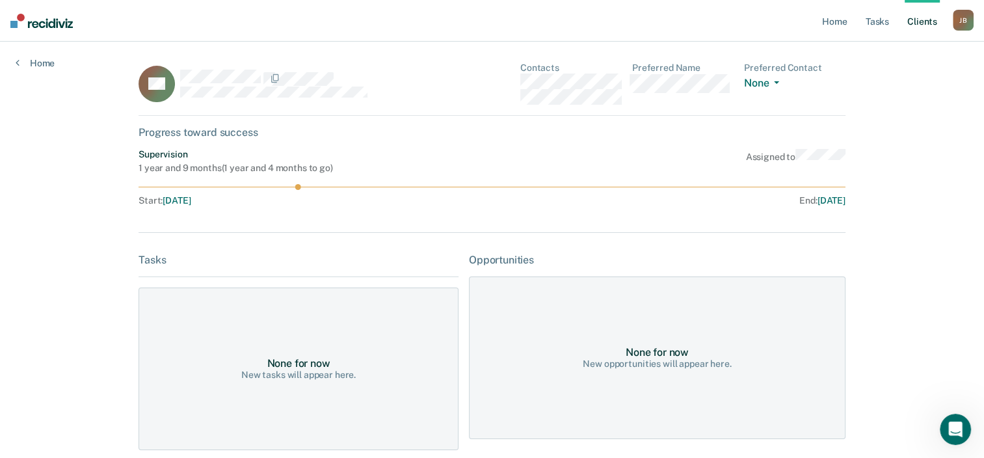
click at [908, 20] on link "Client s" at bounding box center [921, 21] width 35 height 42
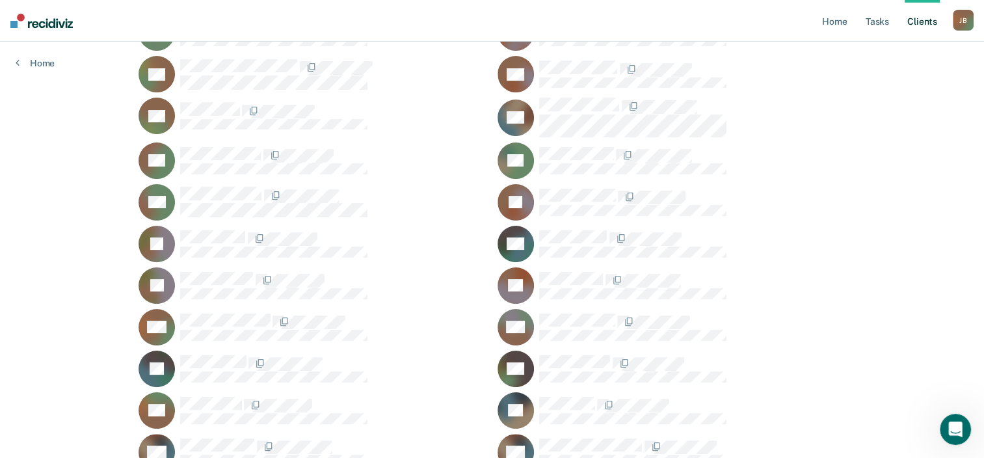
scroll to position [183, 0]
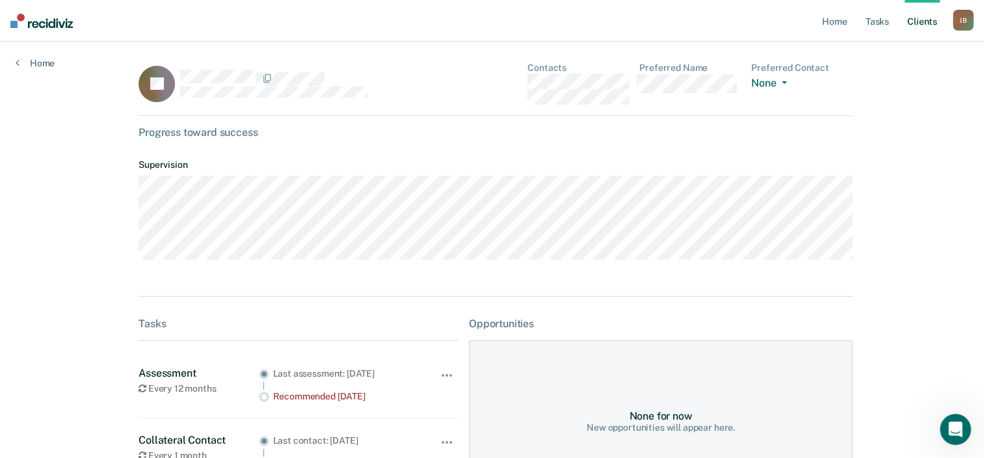
click at [912, 32] on link "Client s" at bounding box center [921, 21] width 35 height 42
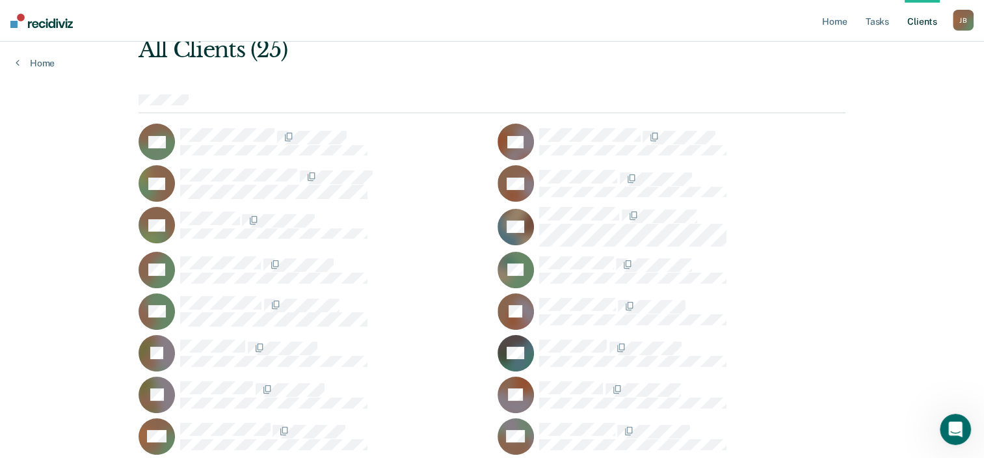
scroll to position [81, 0]
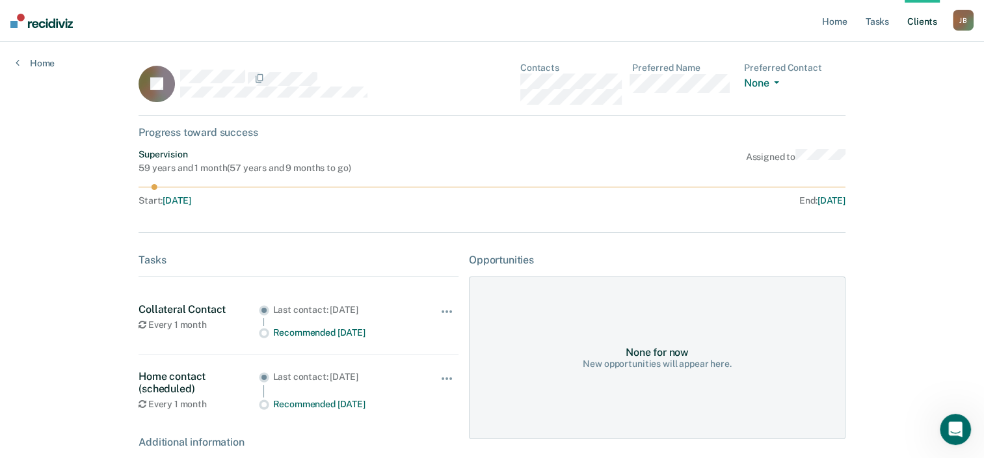
click at [927, 11] on link "Client s" at bounding box center [921, 21] width 35 height 42
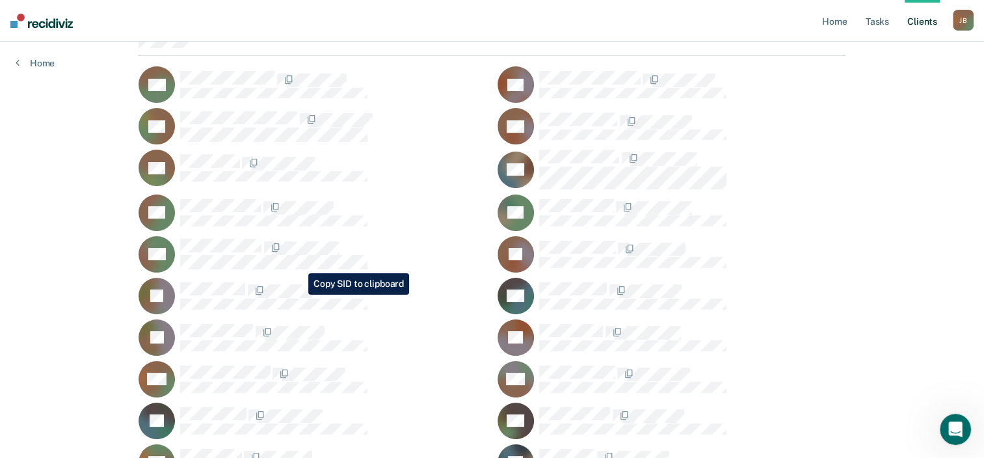
scroll to position [130, 0]
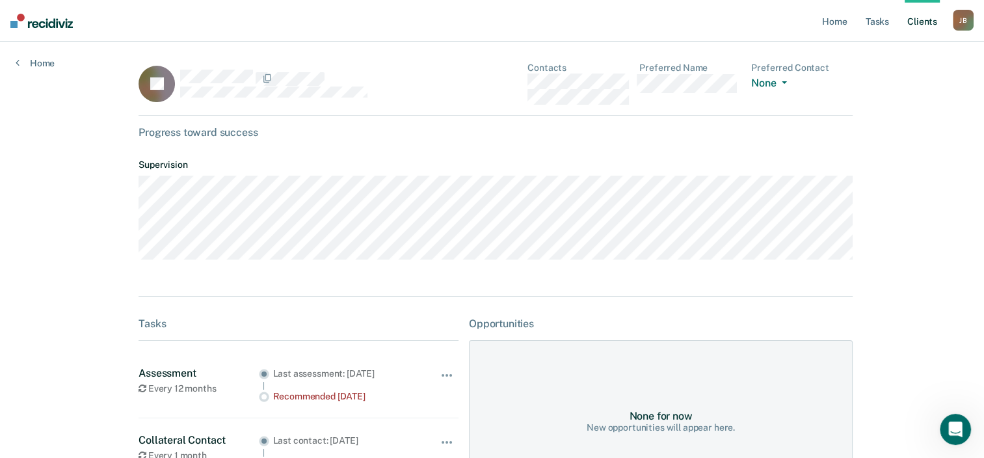
click at [918, 11] on link "Client s" at bounding box center [921, 21] width 35 height 42
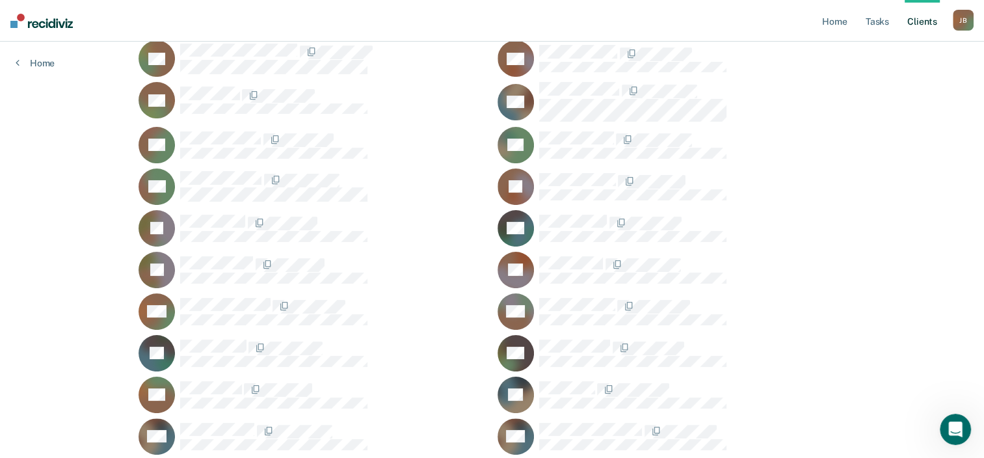
scroll to position [200, 0]
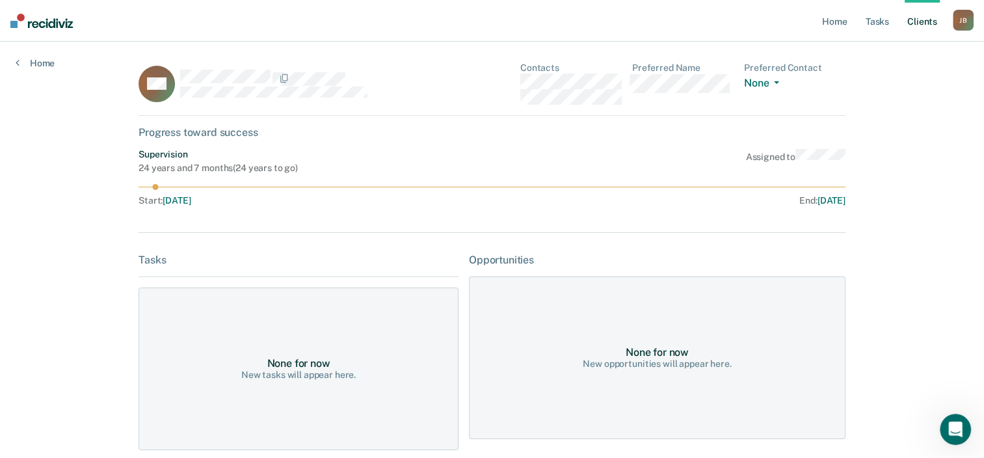
click at [924, 16] on link "Client s" at bounding box center [921, 21] width 35 height 42
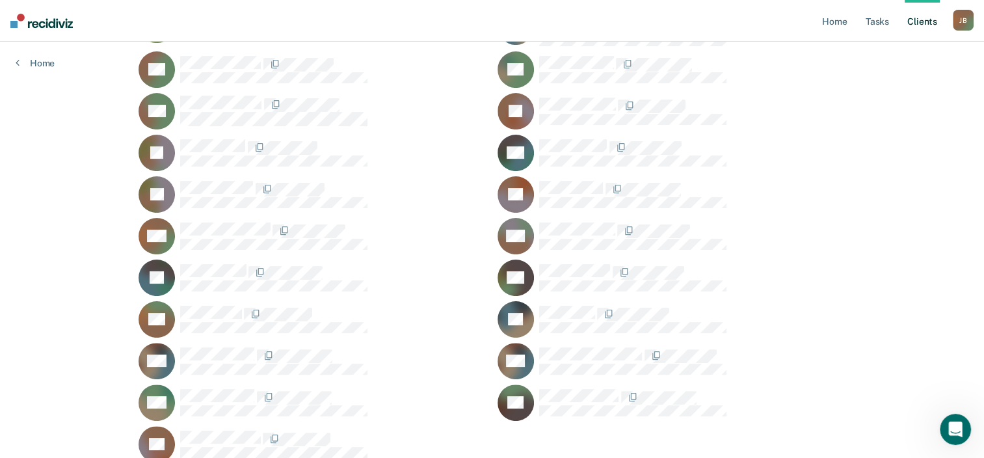
scroll to position [273, 0]
click at [202, 301] on div "BS" at bounding box center [312, 319] width 348 height 36
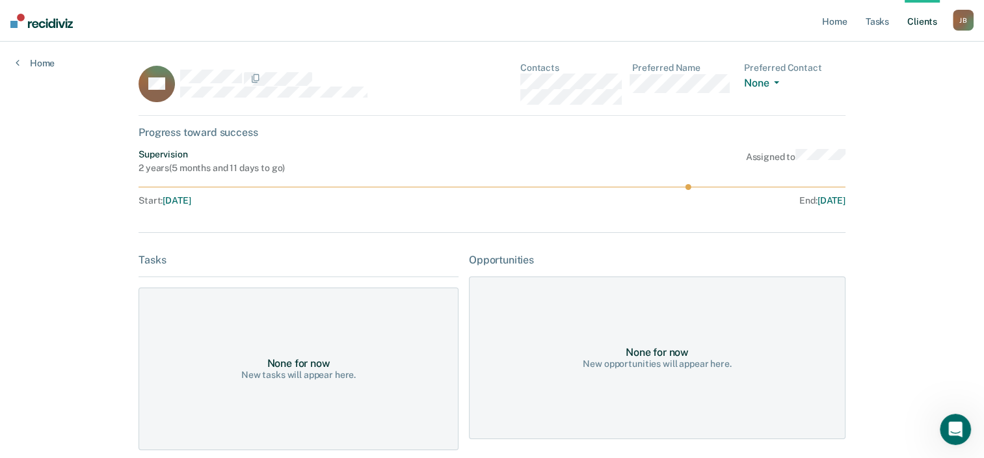
click at [926, 29] on link "Client s" at bounding box center [921, 21] width 35 height 42
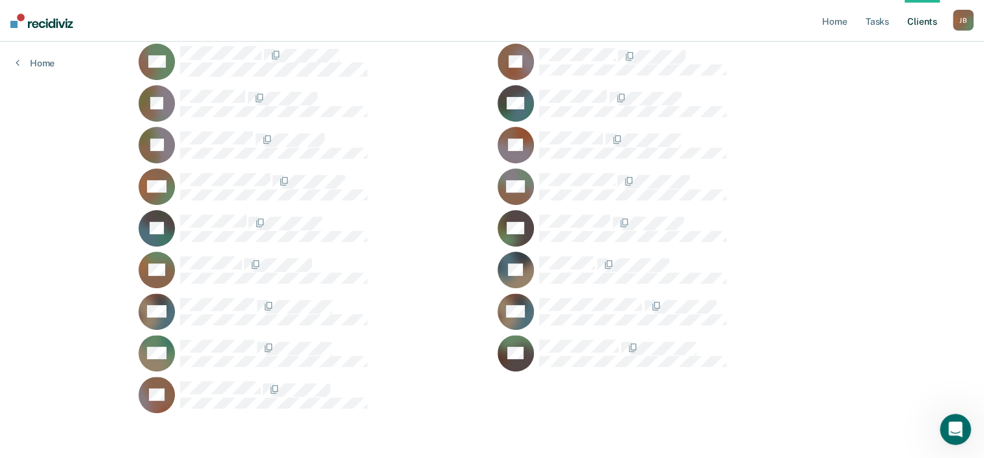
scroll to position [324, 0]
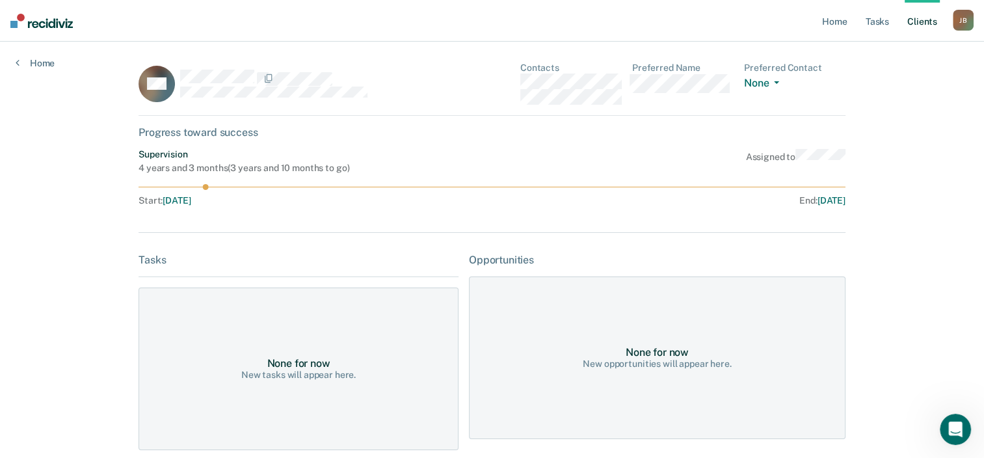
click at [928, 16] on link "Client s" at bounding box center [921, 21] width 35 height 42
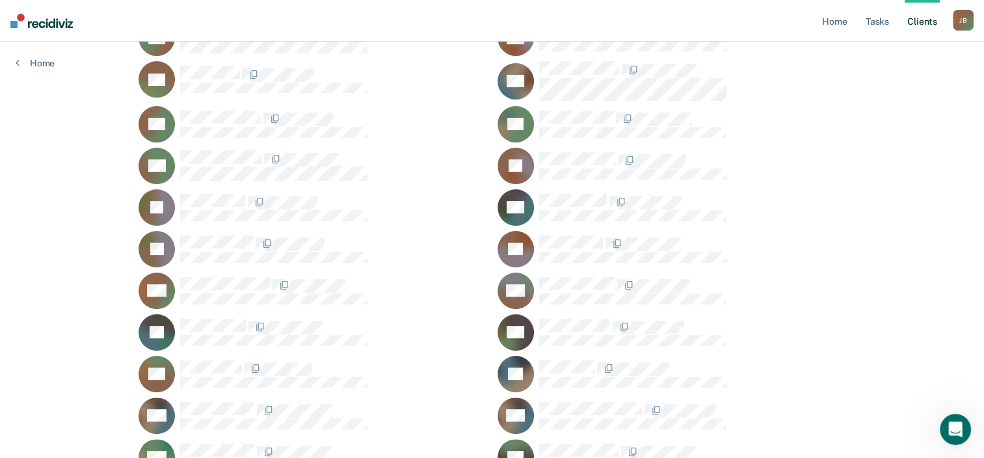
scroll to position [324, 0]
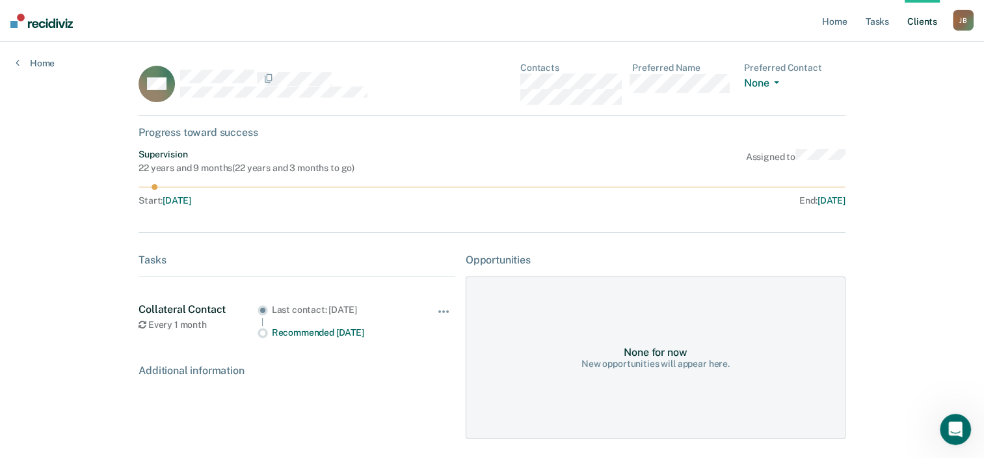
click at [924, 18] on link "Client s" at bounding box center [921, 21] width 35 height 42
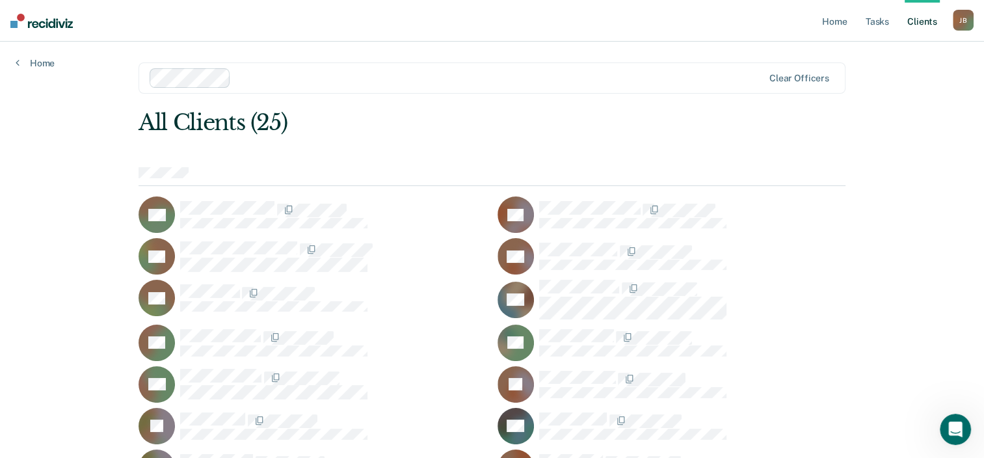
scroll to position [324, 0]
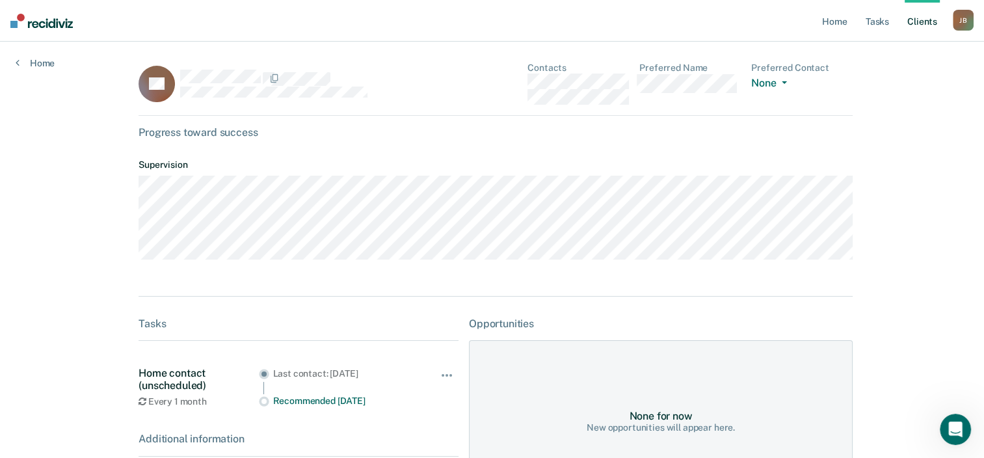
click at [931, 12] on link "Client s" at bounding box center [921, 21] width 35 height 42
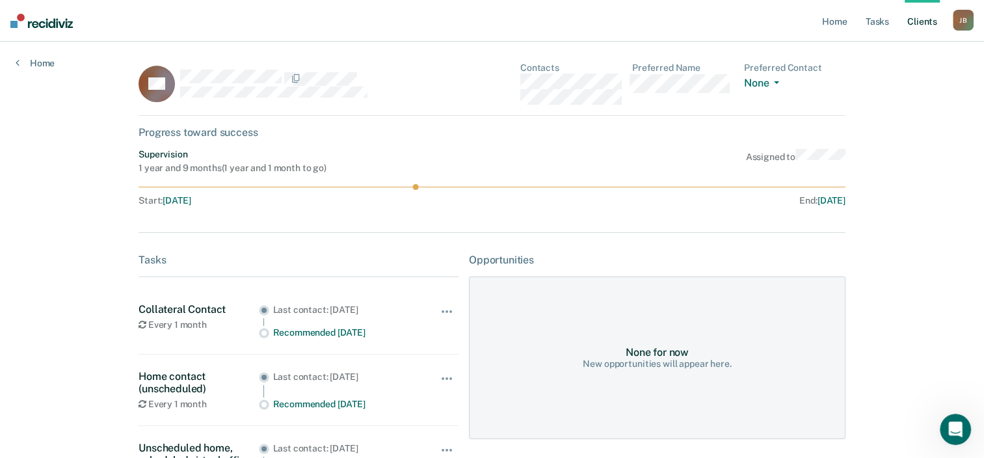
click at [925, 10] on link "Client s" at bounding box center [921, 21] width 35 height 42
click at [923, 15] on link "Client s" at bounding box center [921, 21] width 35 height 42
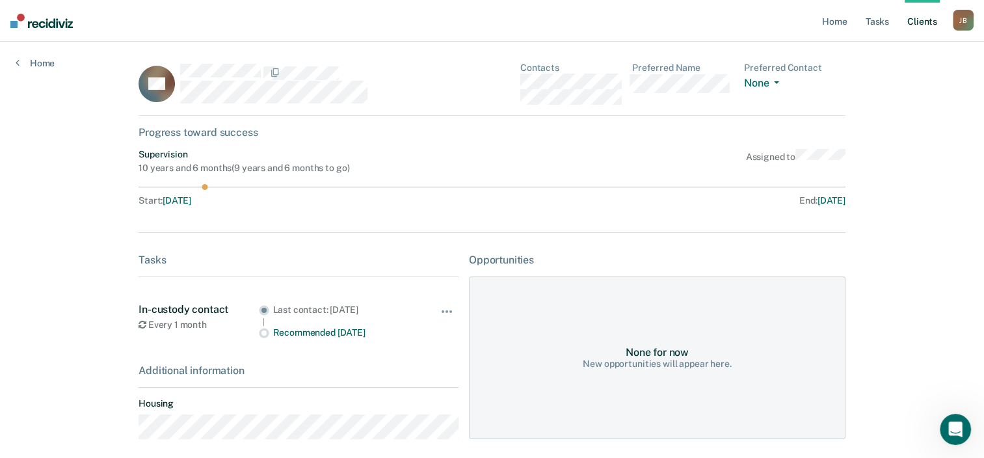
click at [935, 7] on link "Client s" at bounding box center [921, 21] width 35 height 42
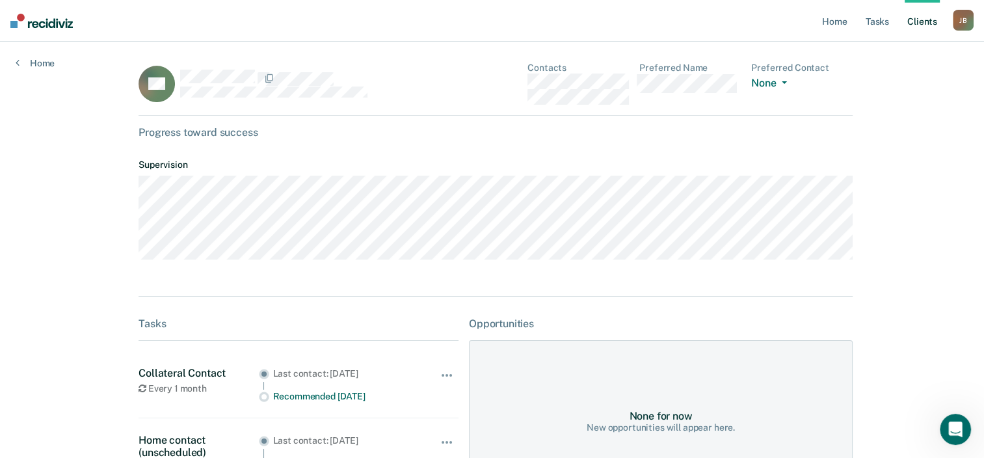
click at [923, 12] on link "Client s" at bounding box center [921, 21] width 35 height 42
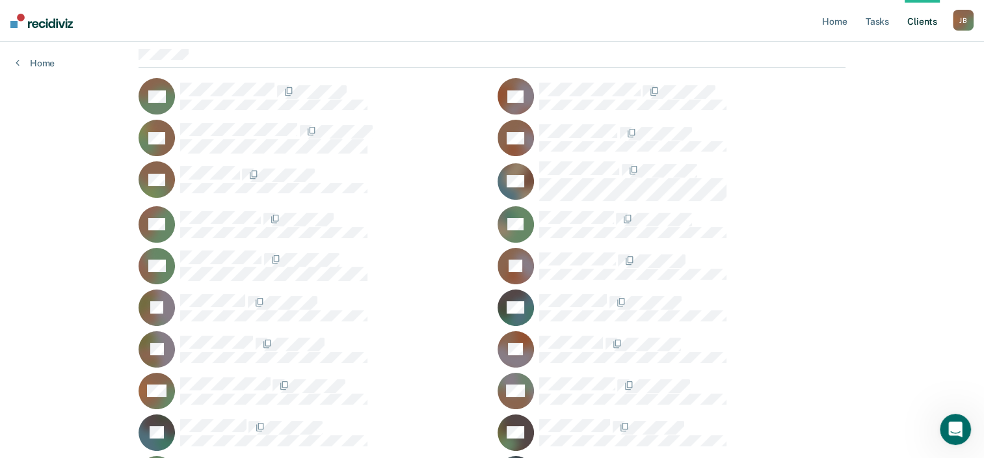
scroll to position [125, 0]
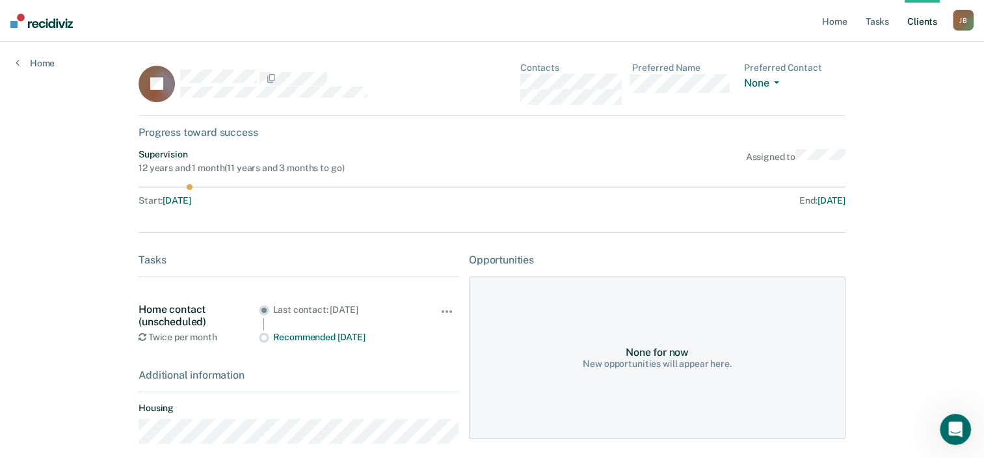
click at [921, 21] on link "Client s" at bounding box center [921, 21] width 35 height 42
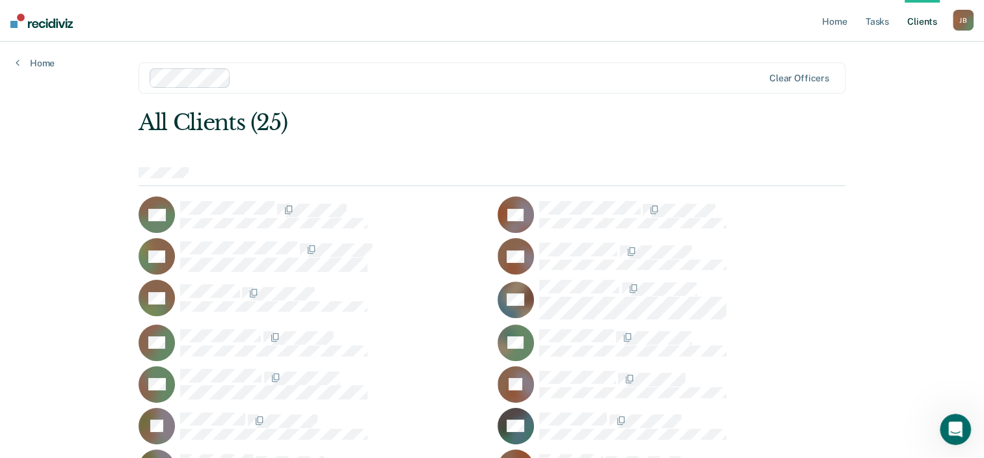
click at [578, 391] on div "CJ" at bounding box center [671, 384] width 348 height 36
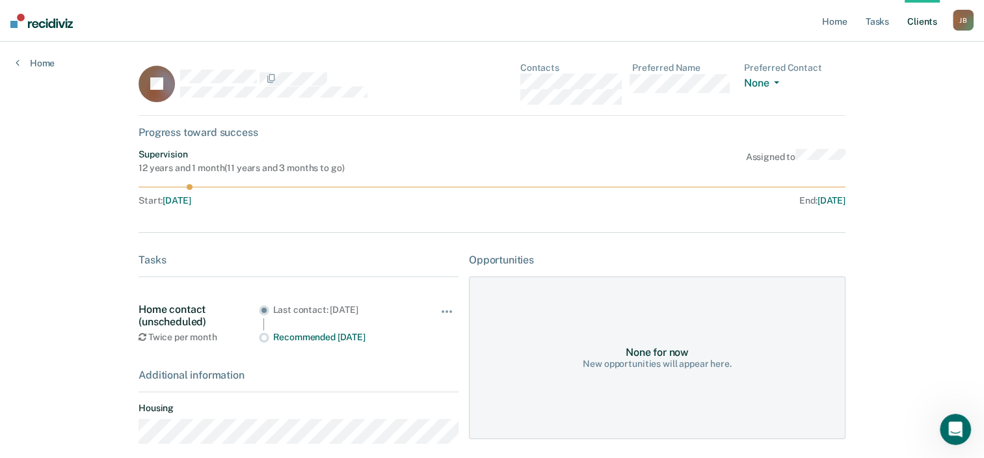
click at [921, 26] on link "Client s" at bounding box center [921, 21] width 35 height 42
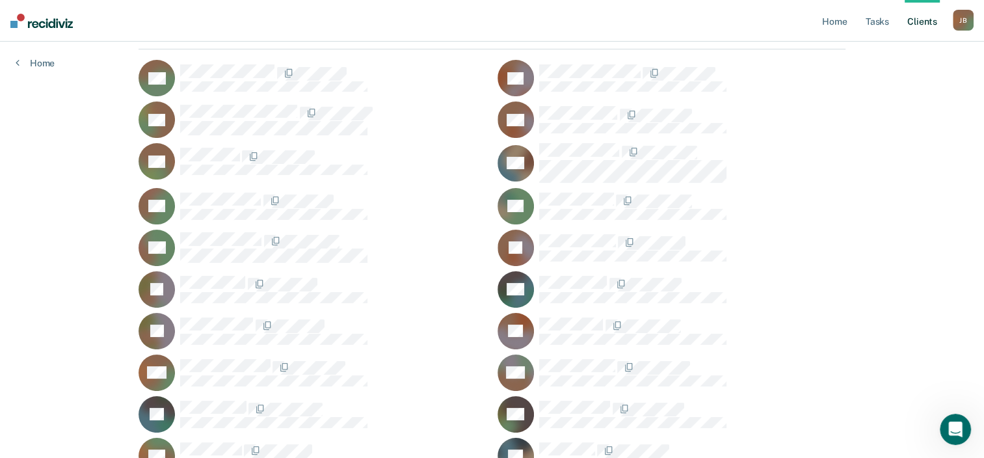
scroll to position [182, 0]
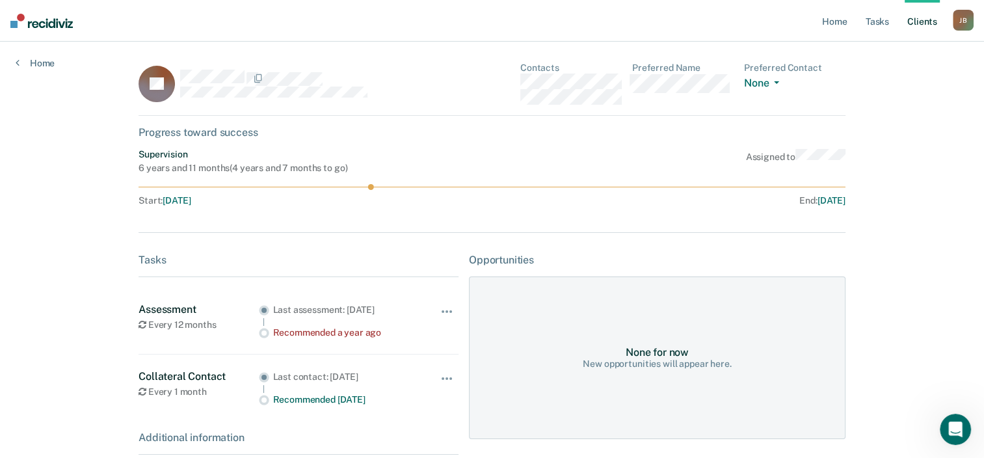
click at [921, 18] on link "Client s" at bounding box center [921, 21] width 35 height 42
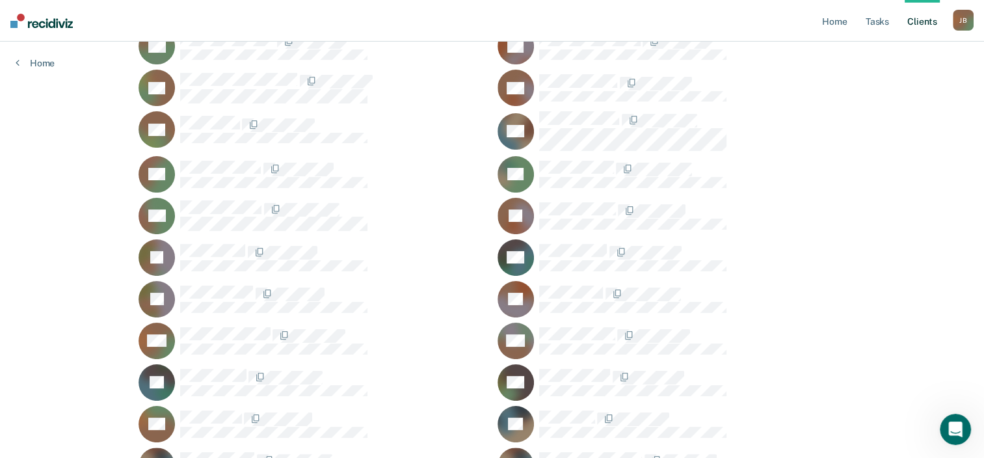
scroll to position [172, 0]
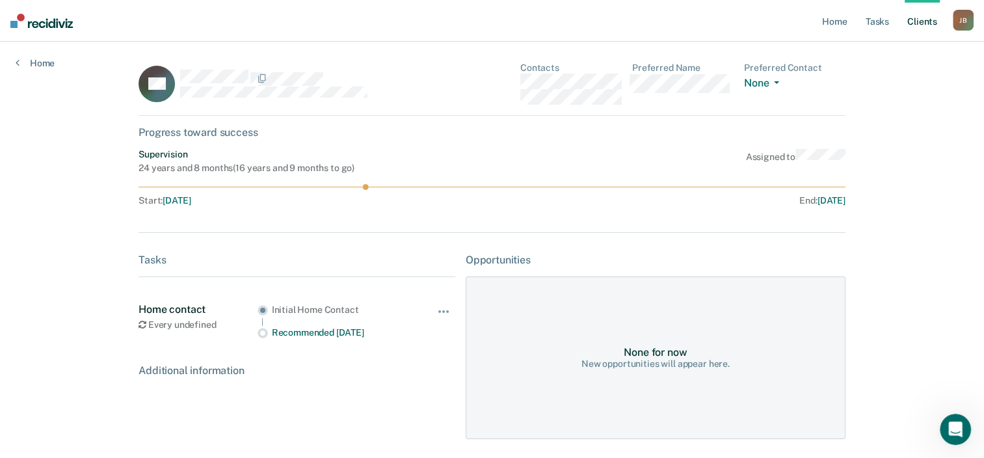
click at [922, 21] on link "Client s" at bounding box center [921, 21] width 35 height 42
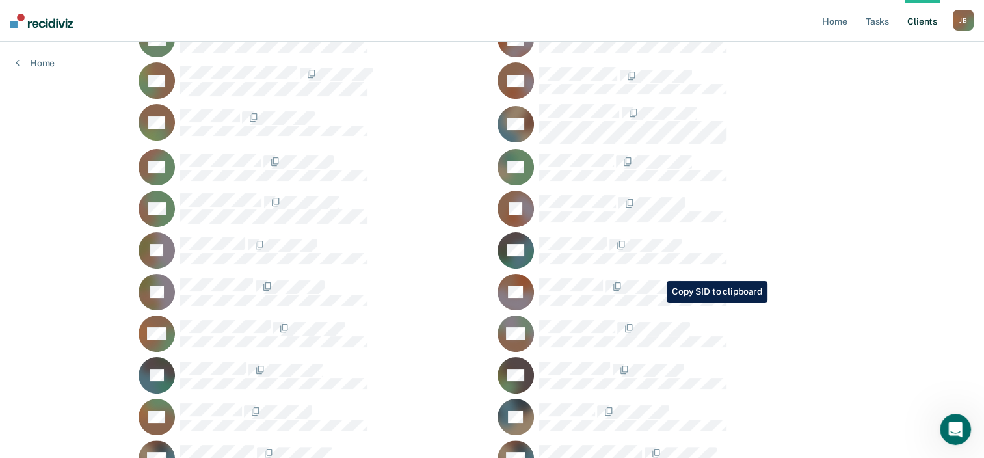
scroll to position [179, 0]
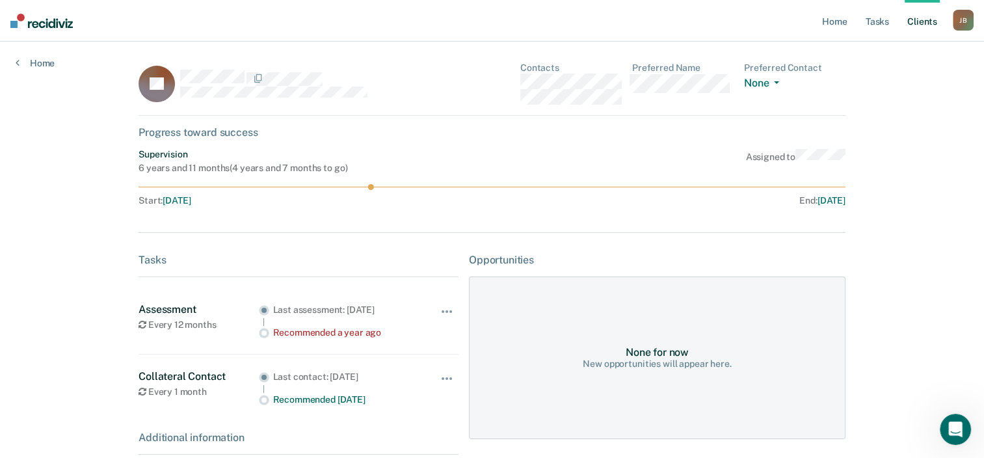
click at [919, 16] on link "Client s" at bounding box center [921, 21] width 35 height 42
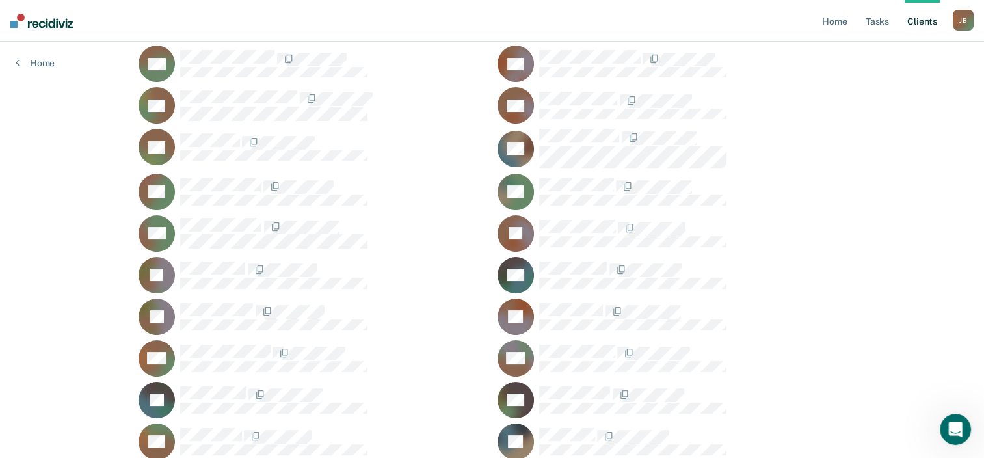
scroll to position [174, 0]
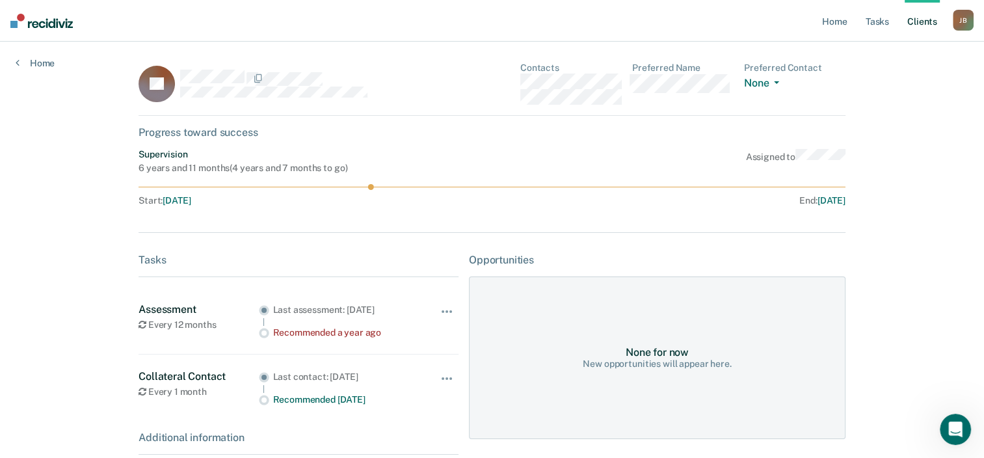
click at [918, 33] on link "Client s" at bounding box center [921, 21] width 35 height 42
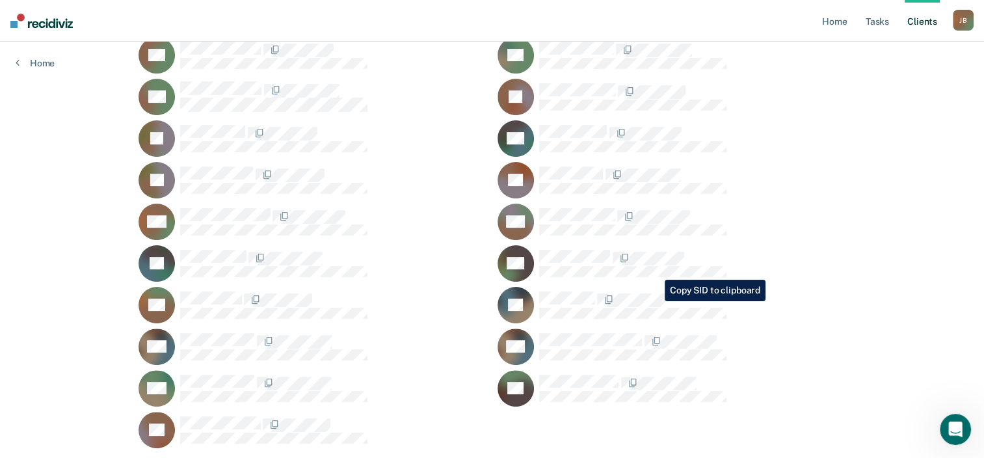
scroll to position [291, 0]
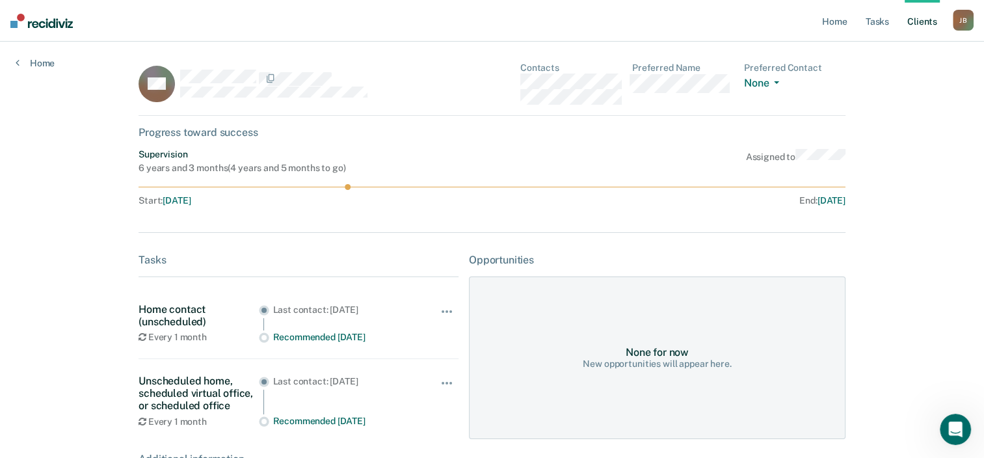
click at [920, 28] on link "Client s" at bounding box center [921, 21] width 35 height 42
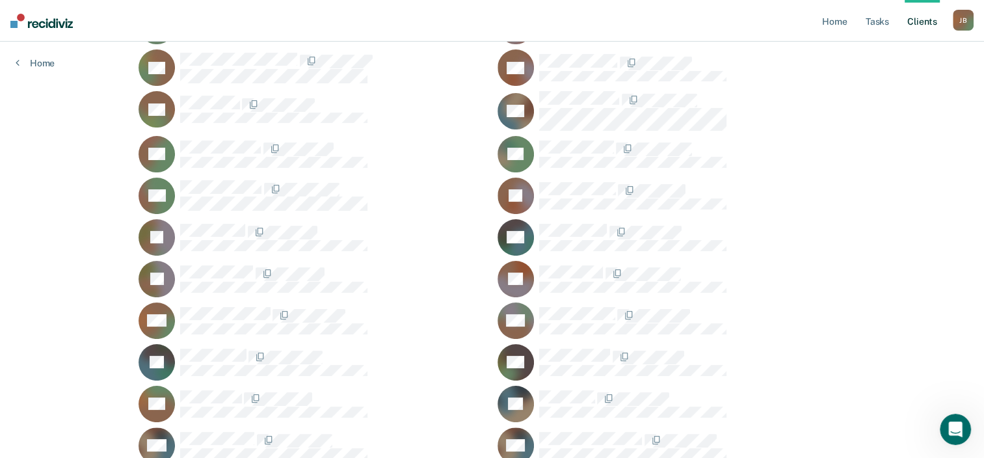
scroll to position [200, 0]
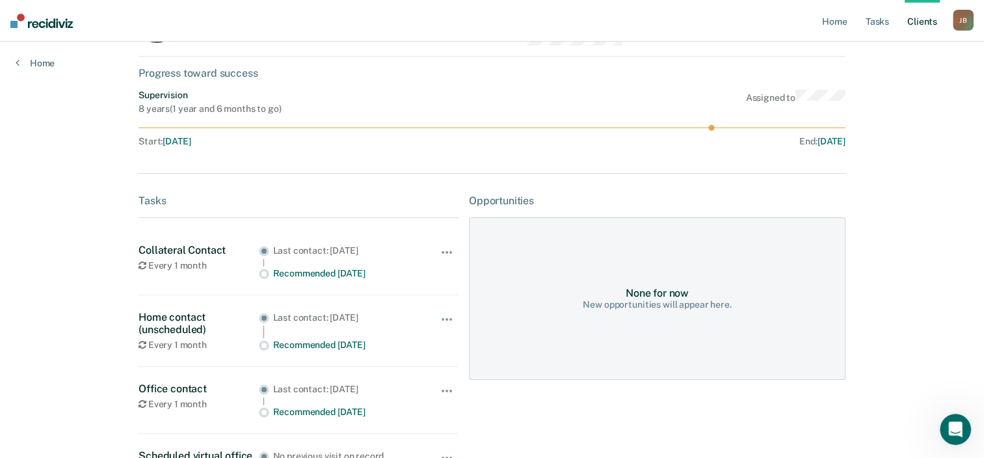
scroll to position [60, 0]
click at [921, 18] on link "Client s" at bounding box center [921, 21] width 35 height 42
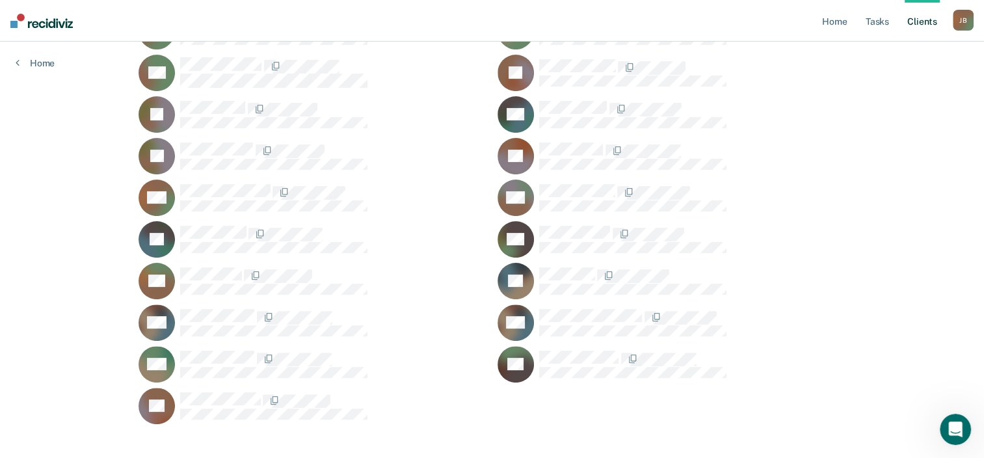
scroll to position [324, 0]
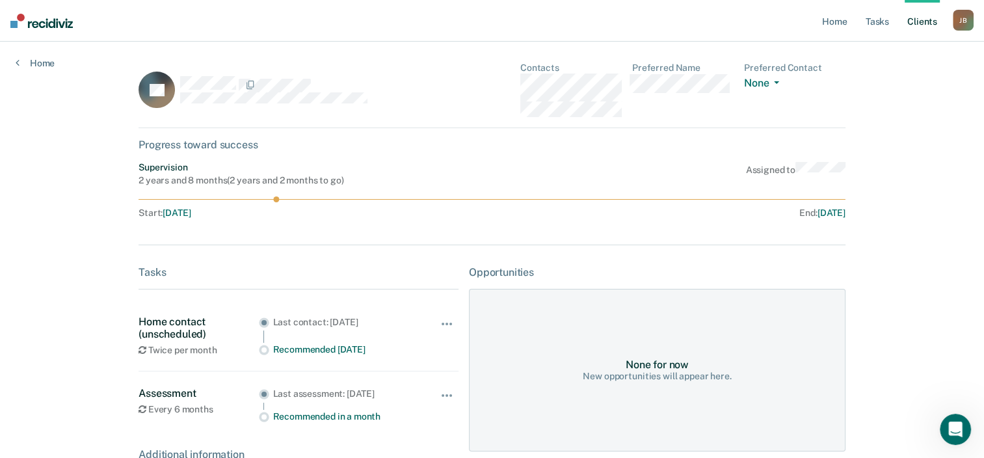
click at [932, 19] on link "Client s" at bounding box center [921, 21] width 35 height 42
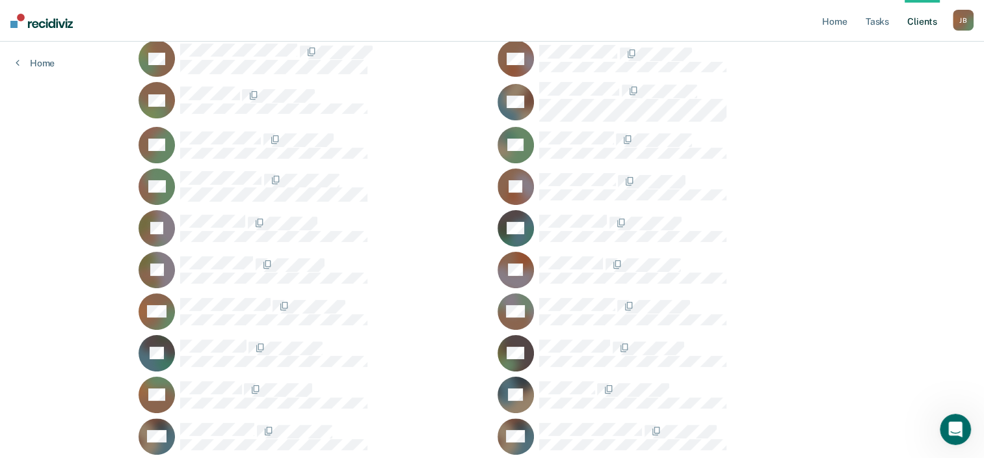
scroll to position [324, 0]
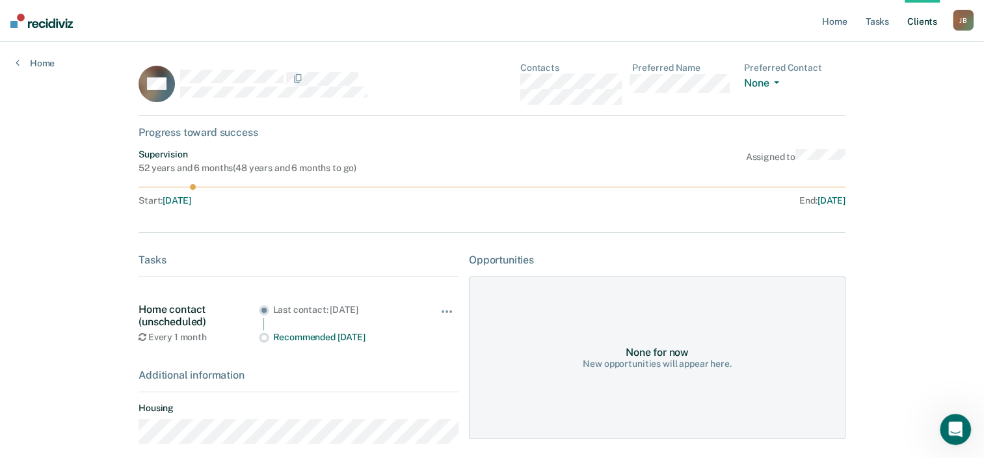
click at [917, 25] on link "Client s" at bounding box center [921, 21] width 35 height 42
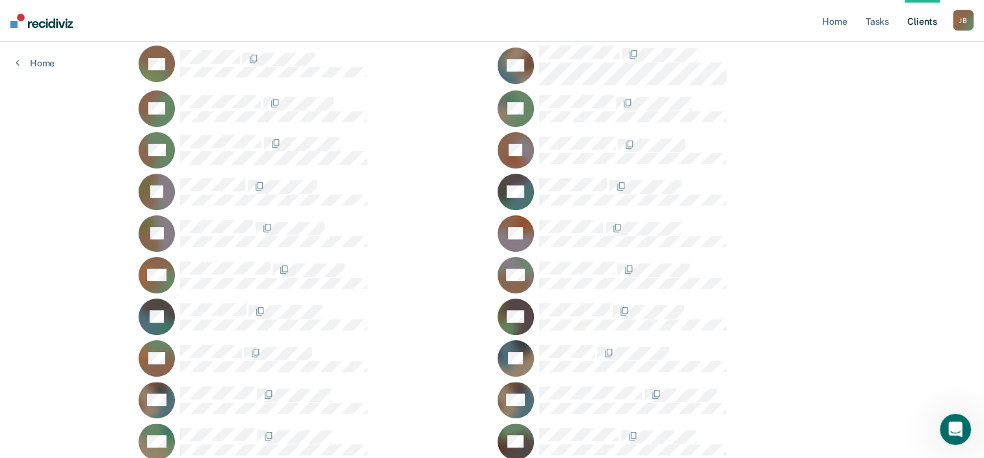
scroll to position [324, 0]
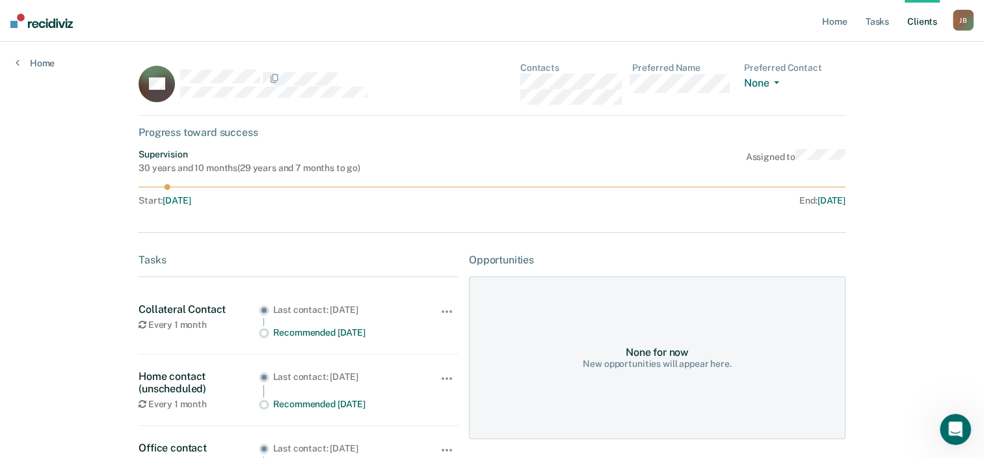
click at [921, 18] on link "Client s" at bounding box center [921, 21] width 35 height 42
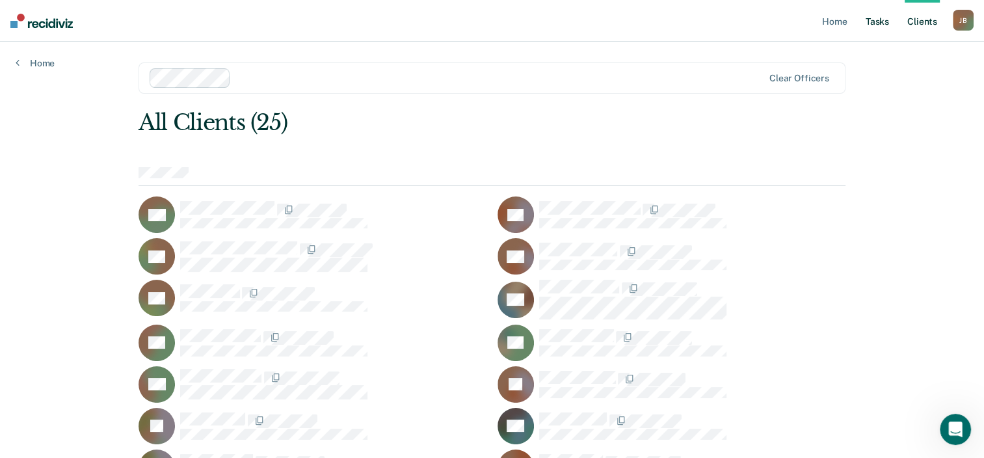
click at [877, 18] on link "Tasks" at bounding box center [877, 21] width 29 height 42
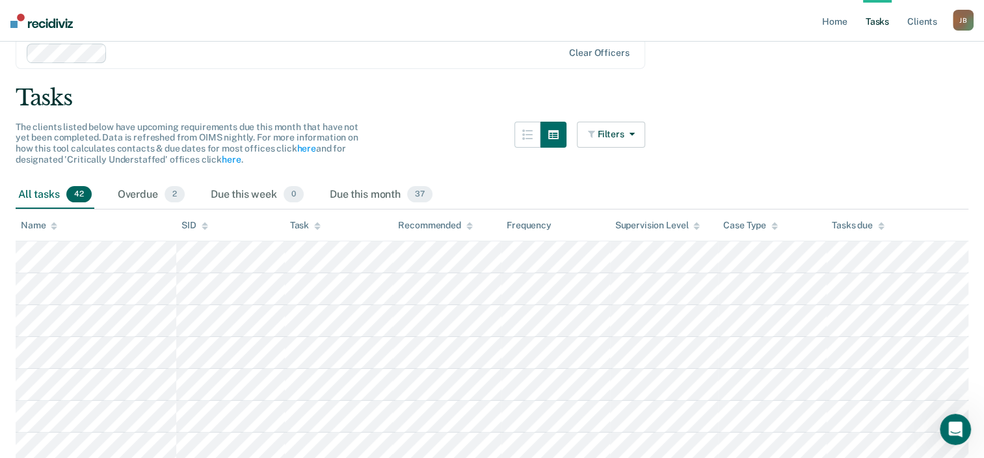
scroll to position [62, 0]
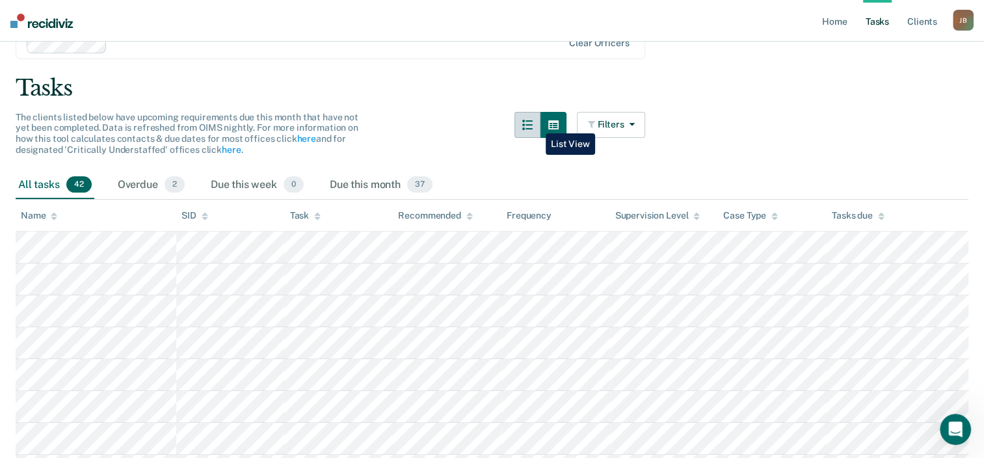
click at [532, 124] on icon "button" at bounding box center [527, 125] width 10 height 10
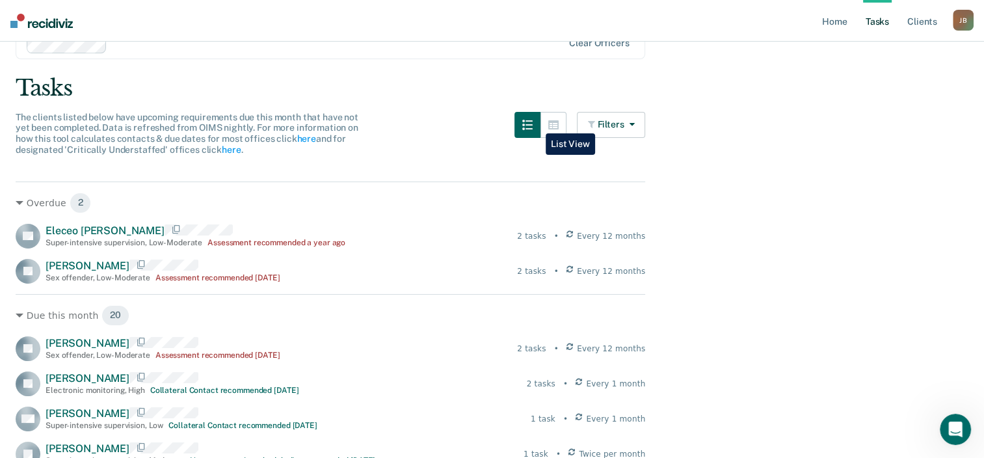
click at [532, 124] on icon "button" at bounding box center [527, 125] width 10 height 10
click at [551, 120] on button "button" at bounding box center [553, 125] width 26 height 26
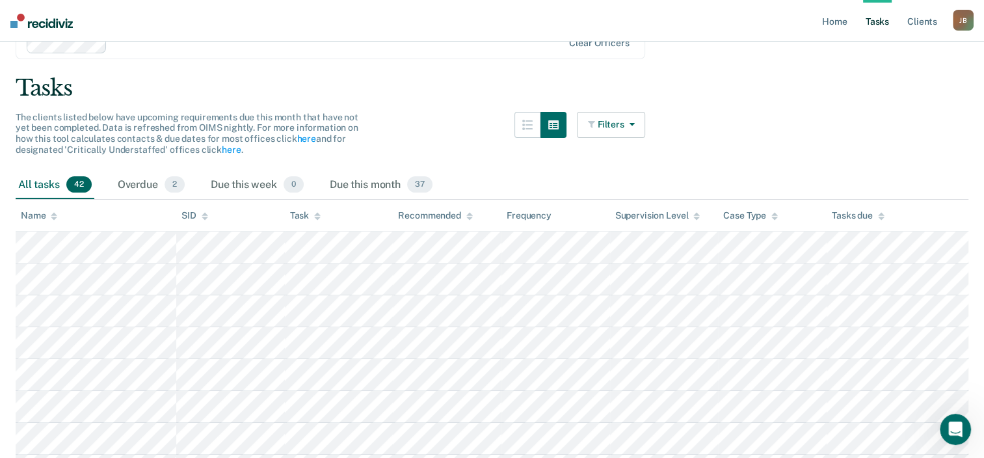
click at [616, 120] on button "Filters" at bounding box center [611, 125] width 69 height 26
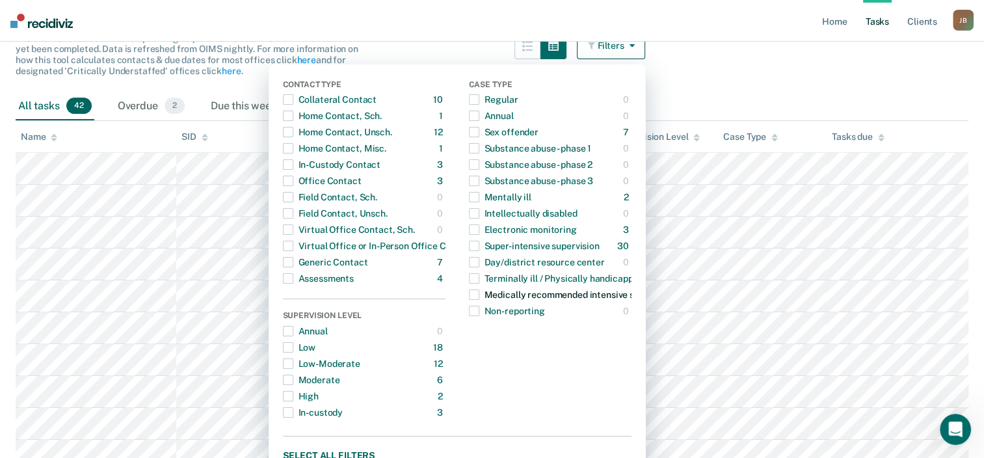
scroll to position [137, 0]
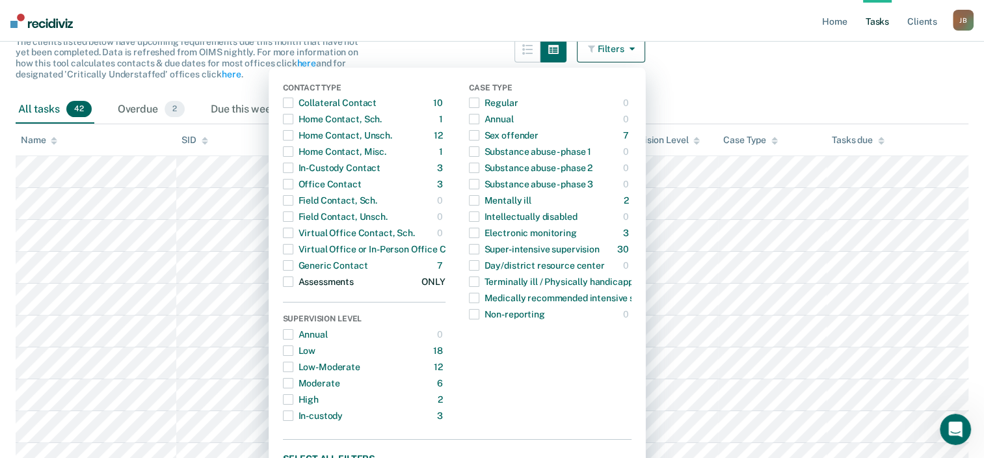
click at [376, 281] on button "Assessments 4 ONLY" at bounding box center [364, 282] width 163 height 16
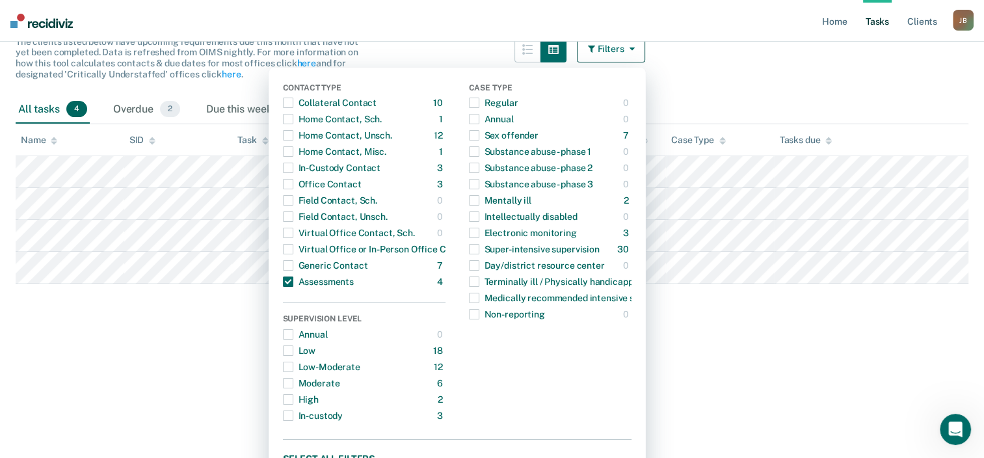
click at [231, 321] on html "Looks like you’re using Internet Explorer 11. For faster loading and a better e…" at bounding box center [492, 92] width 984 height 458
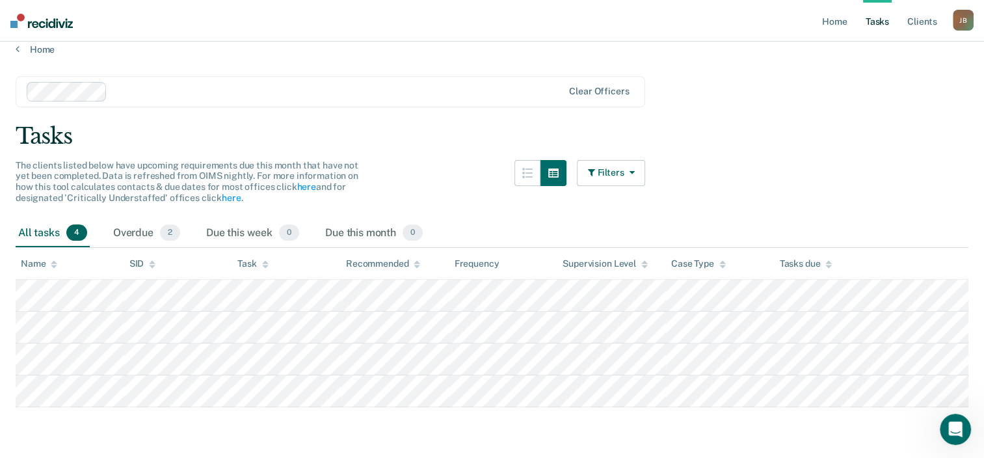
click at [603, 169] on button "Filters" at bounding box center [611, 173] width 69 height 26
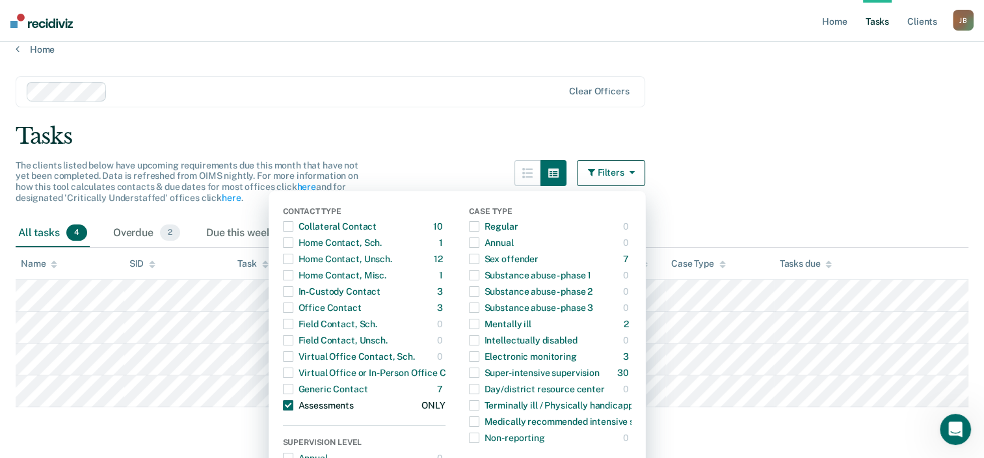
click at [293, 403] on span "button" at bounding box center [288, 405] width 10 height 10
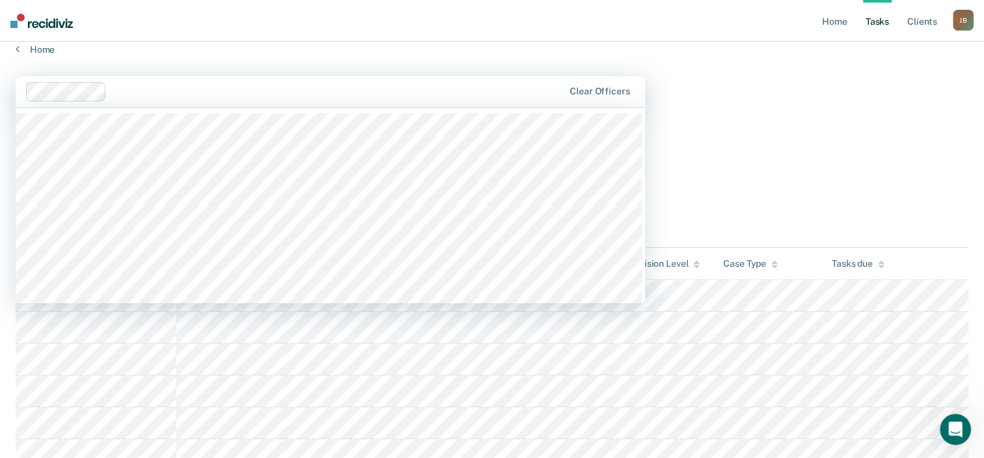
click at [486, 86] on div at bounding box center [337, 91] width 451 height 15
